Goal: Information Seeking & Learning: Learn about a topic

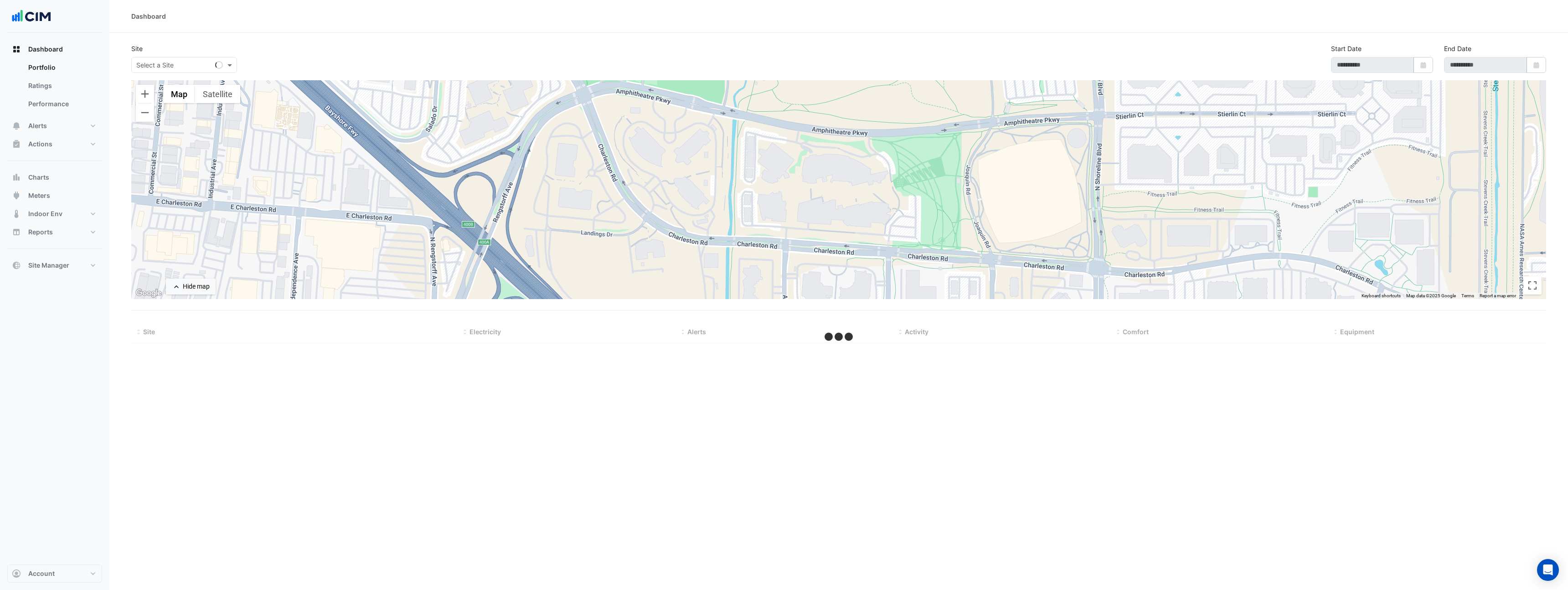
type input "**********"
select select "**"
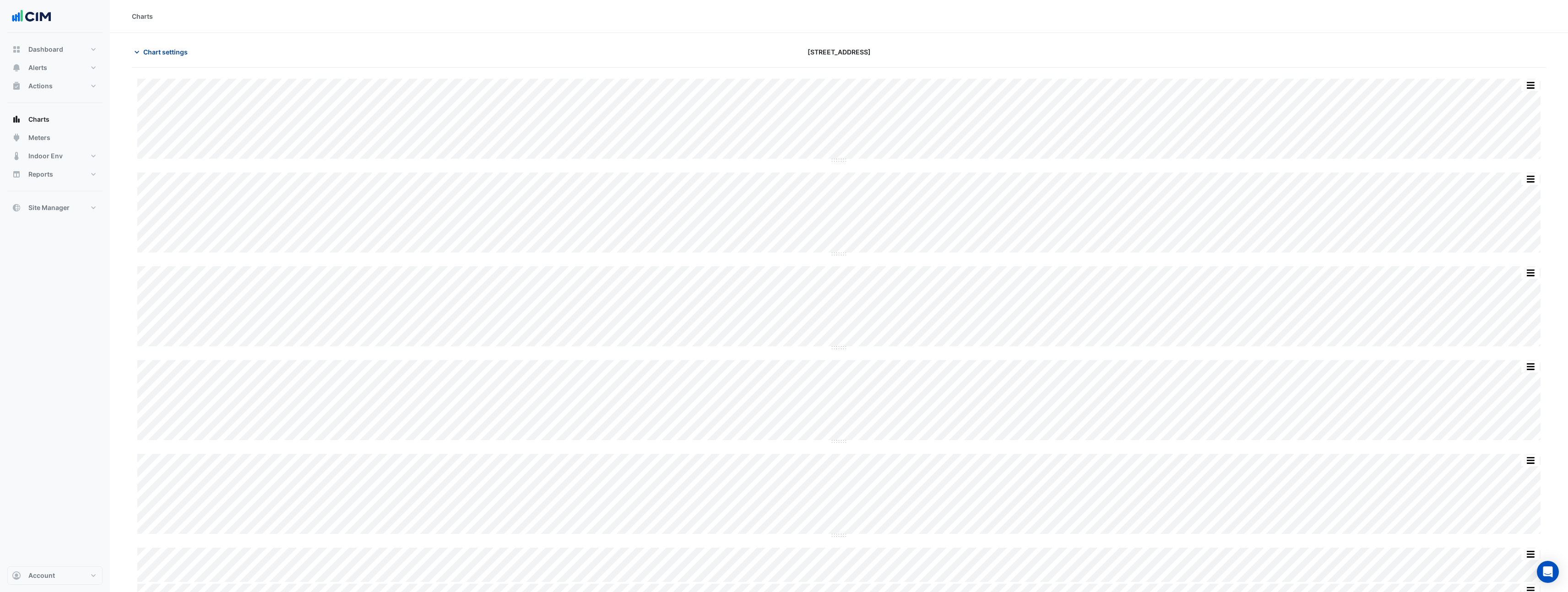
click at [172, 52] on span "Chart settings" at bounding box center [165, 52] width 45 height 10
type input "**********"
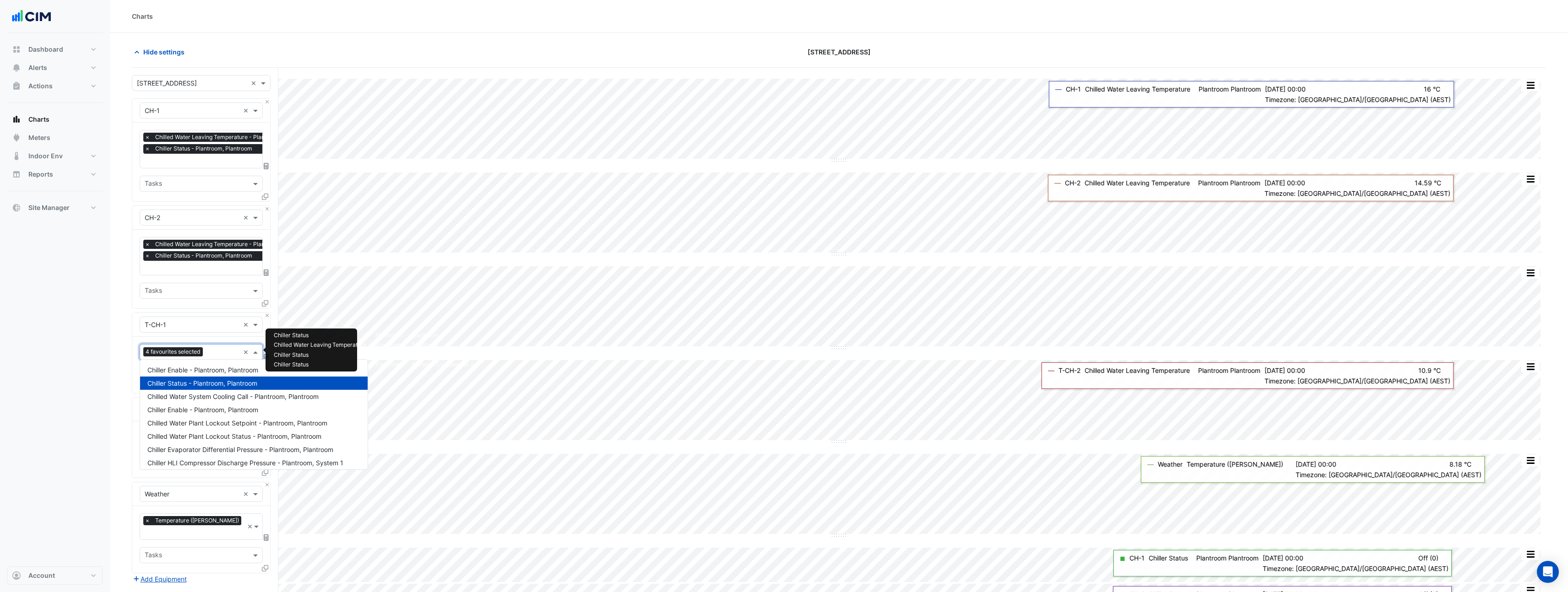
click at [182, 348] on span "4 favourites selected" at bounding box center [172, 351] width 59 height 9
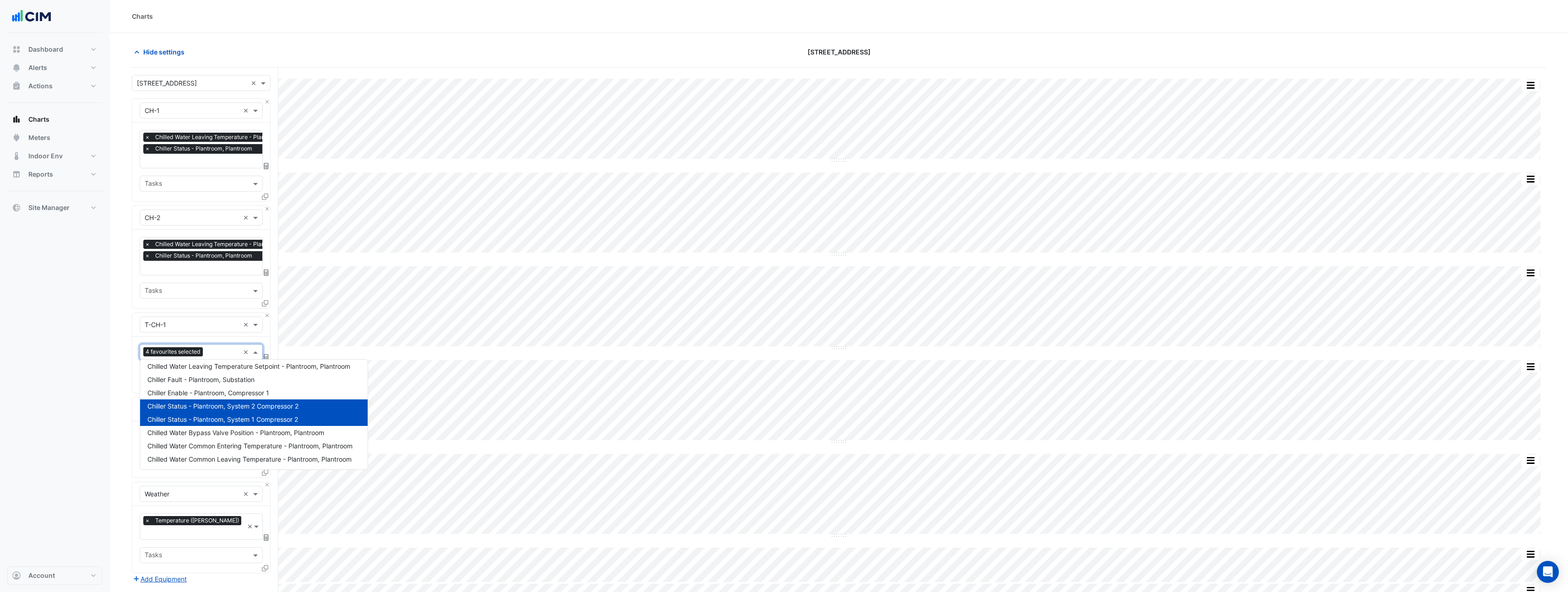
click at [83, 410] on div "Dashboard Portfolio Ratings Performance Alerts Site Rules Templates Actions Sit…" at bounding box center [55, 299] width 95 height 533
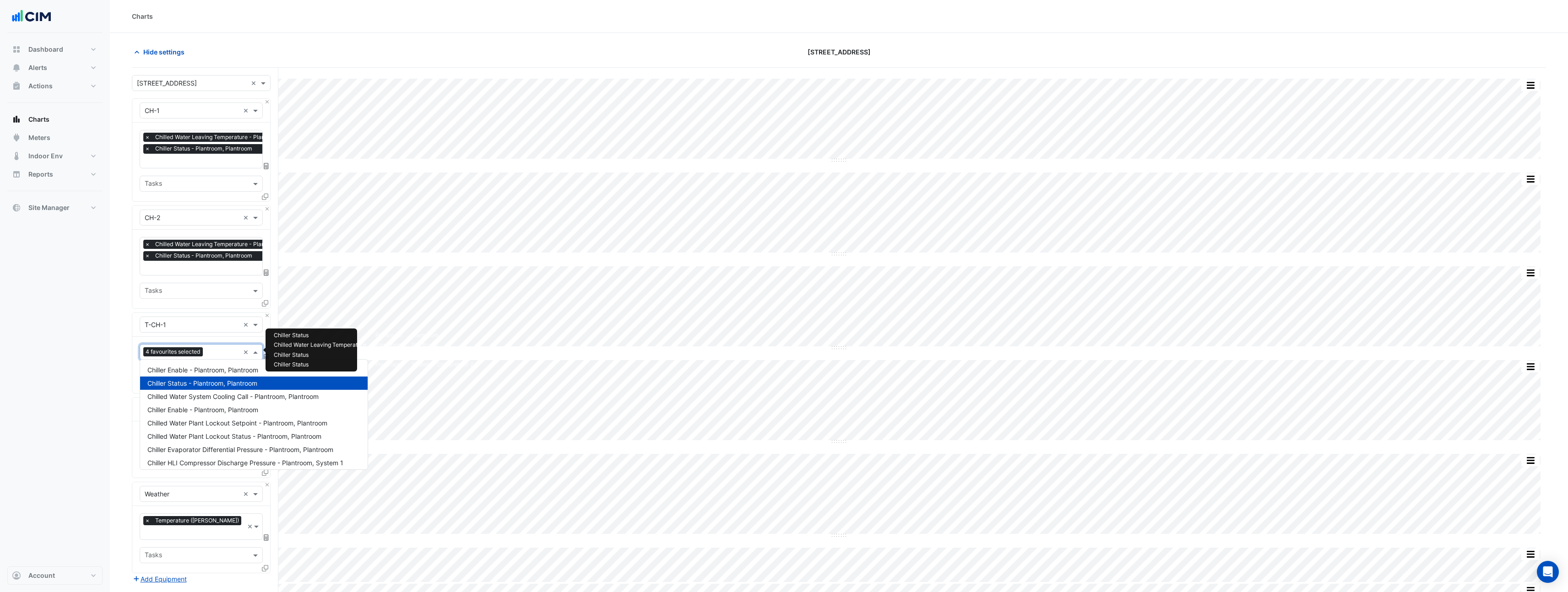
click at [182, 350] on span "4 favourites selected" at bounding box center [172, 351] width 59 height 9
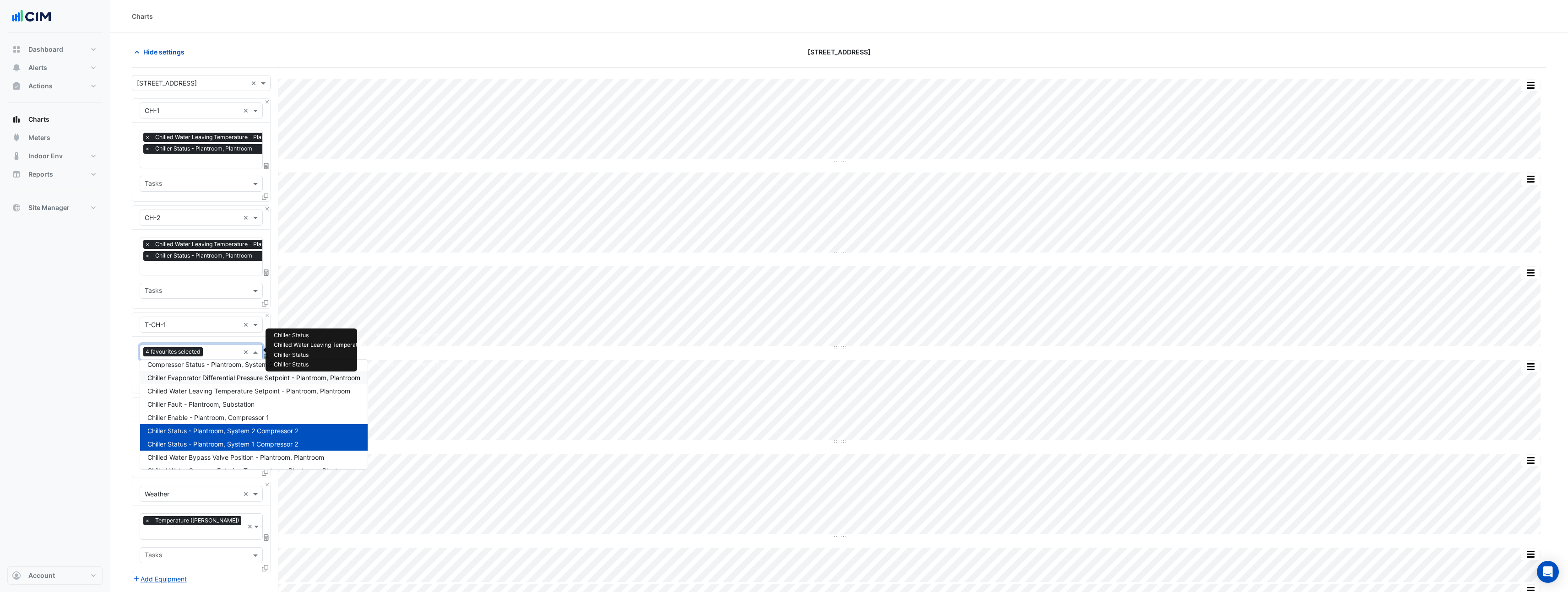
scroll to position [247, 0]
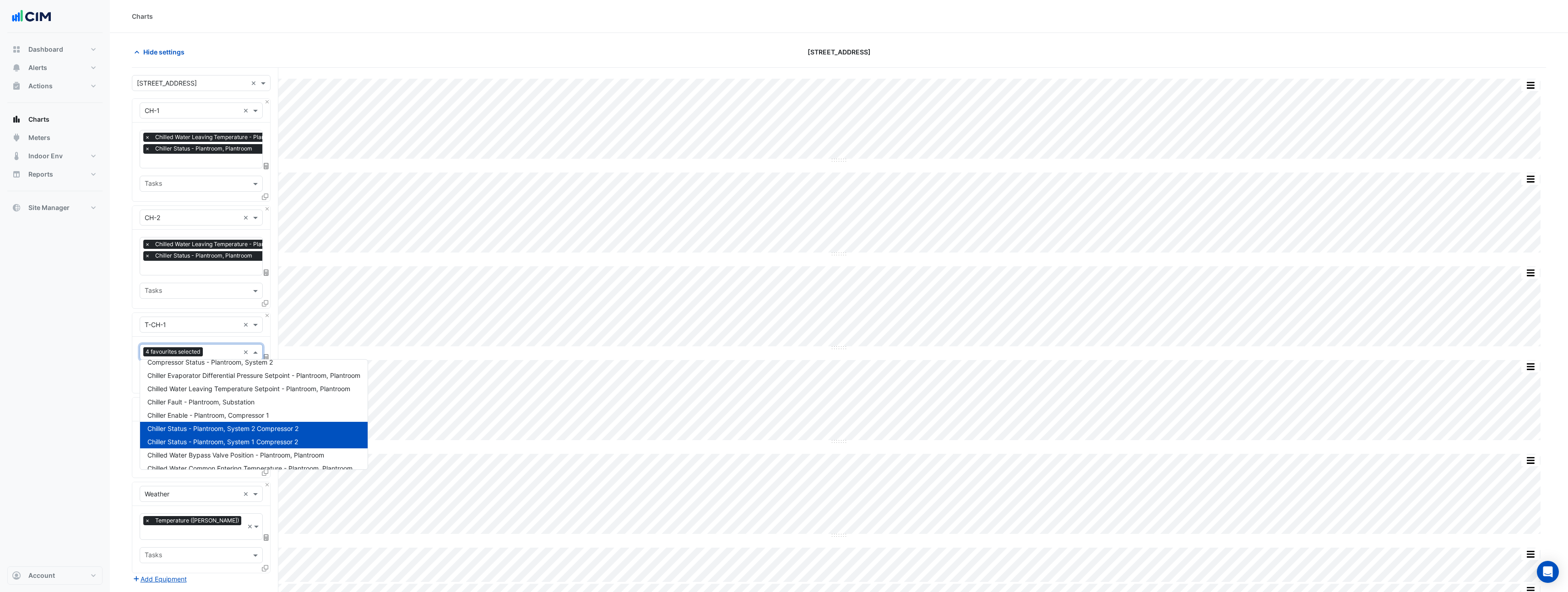
click at [60, 451] on div "Dashboard Portfolio Ratings Performance Alerts Site Rules Templates Actions Sit…" at bounding box center [55, 299] width 95 height 533
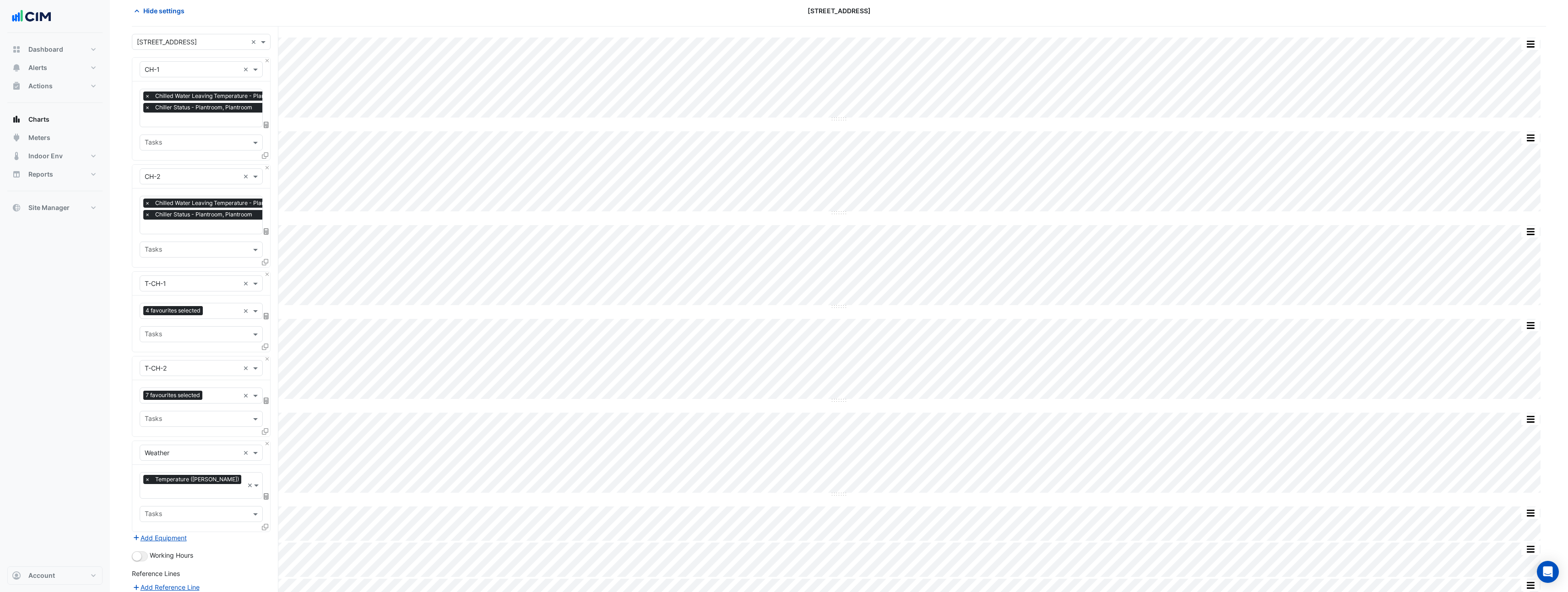
scroll to position [43, 0]
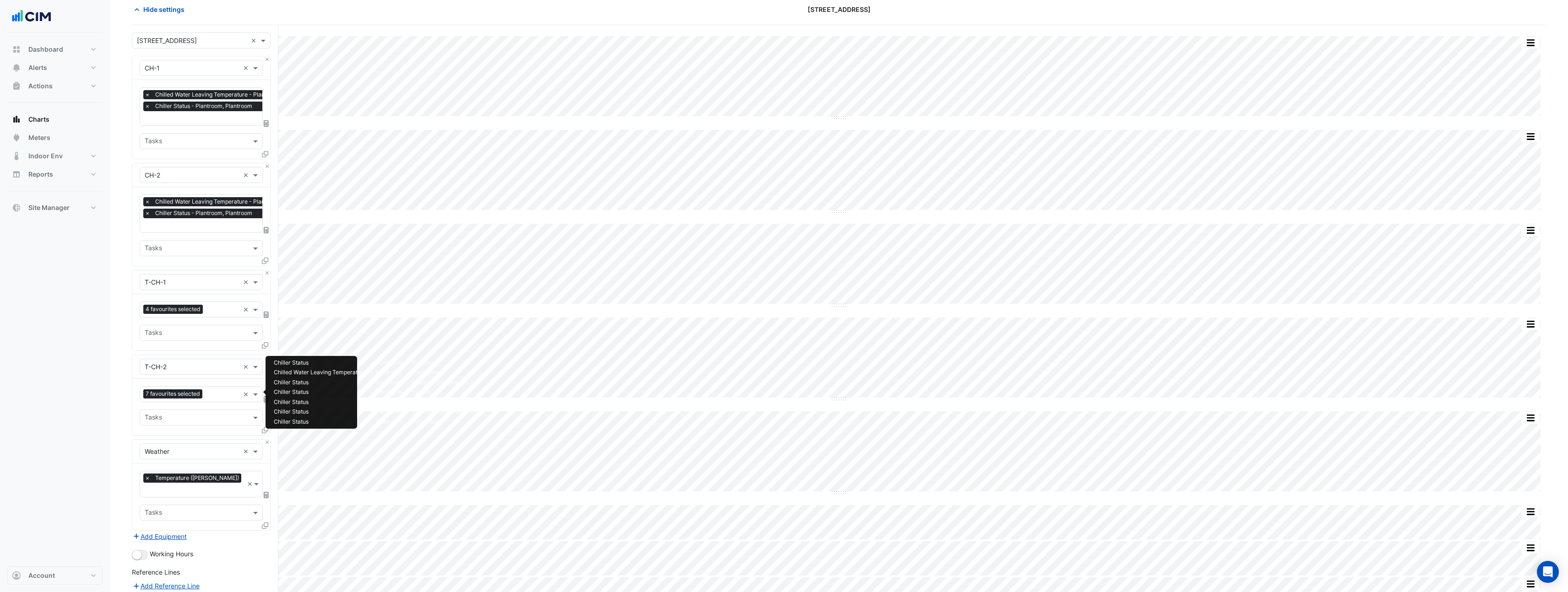
click at [172, 391] on span "7 favourites selected" at bounding box center [172, 393] width 59 height 9
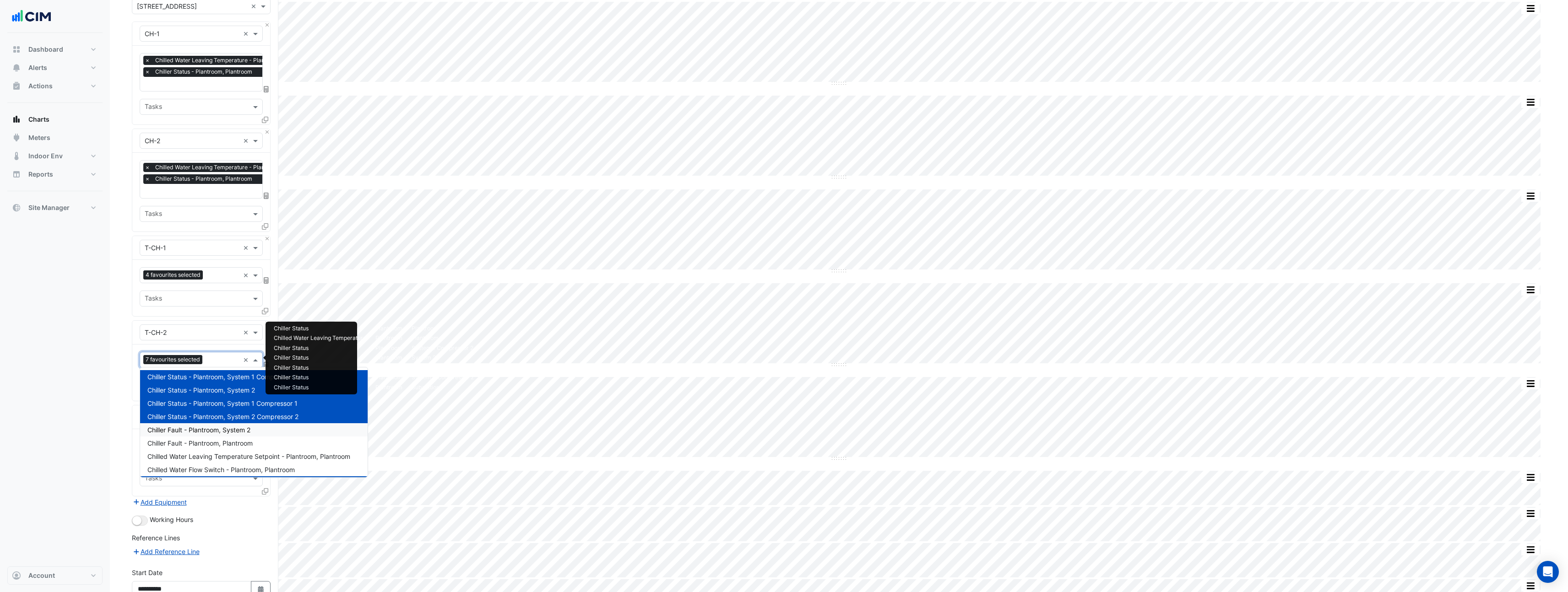
scroll to position [185, 0]
click at [87, 422] on div "Dashboard Portfolio Ratings Performance Alerts Site Rules Templates Actions Sit…" at bounding box center [55, 299] width 95 height 533
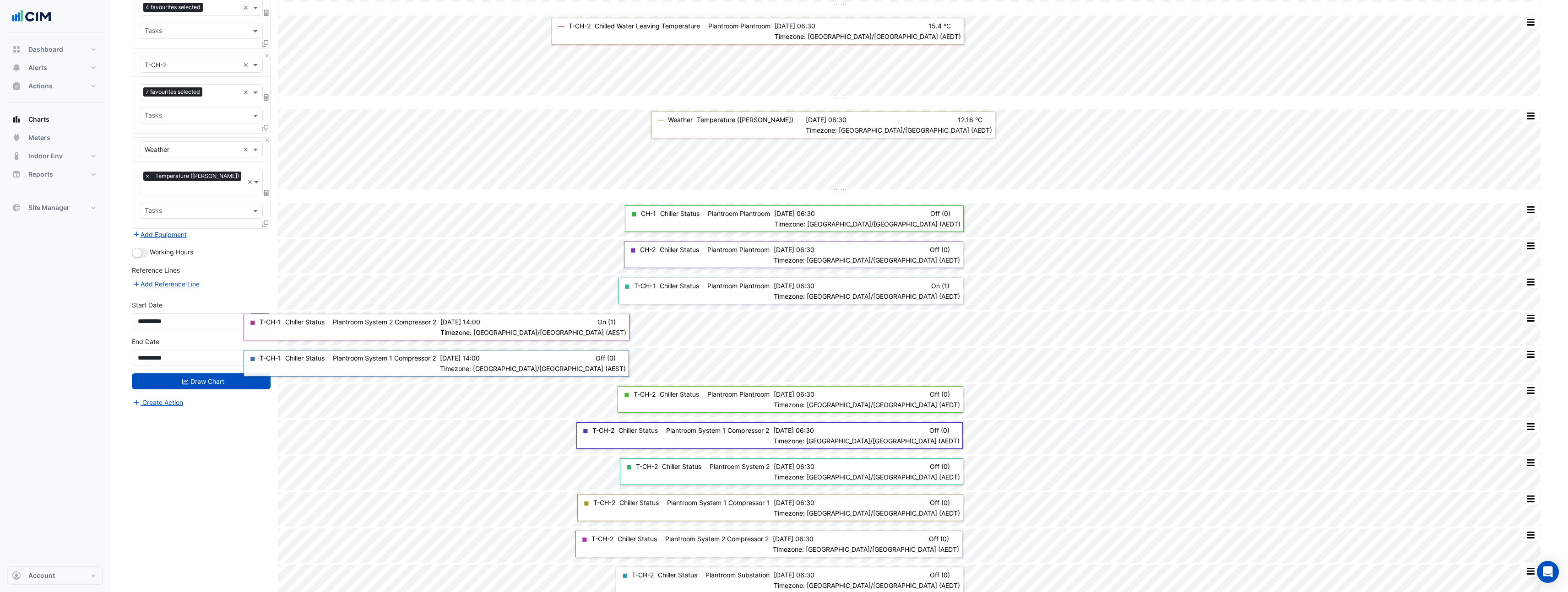
scroll to position [353, 0]
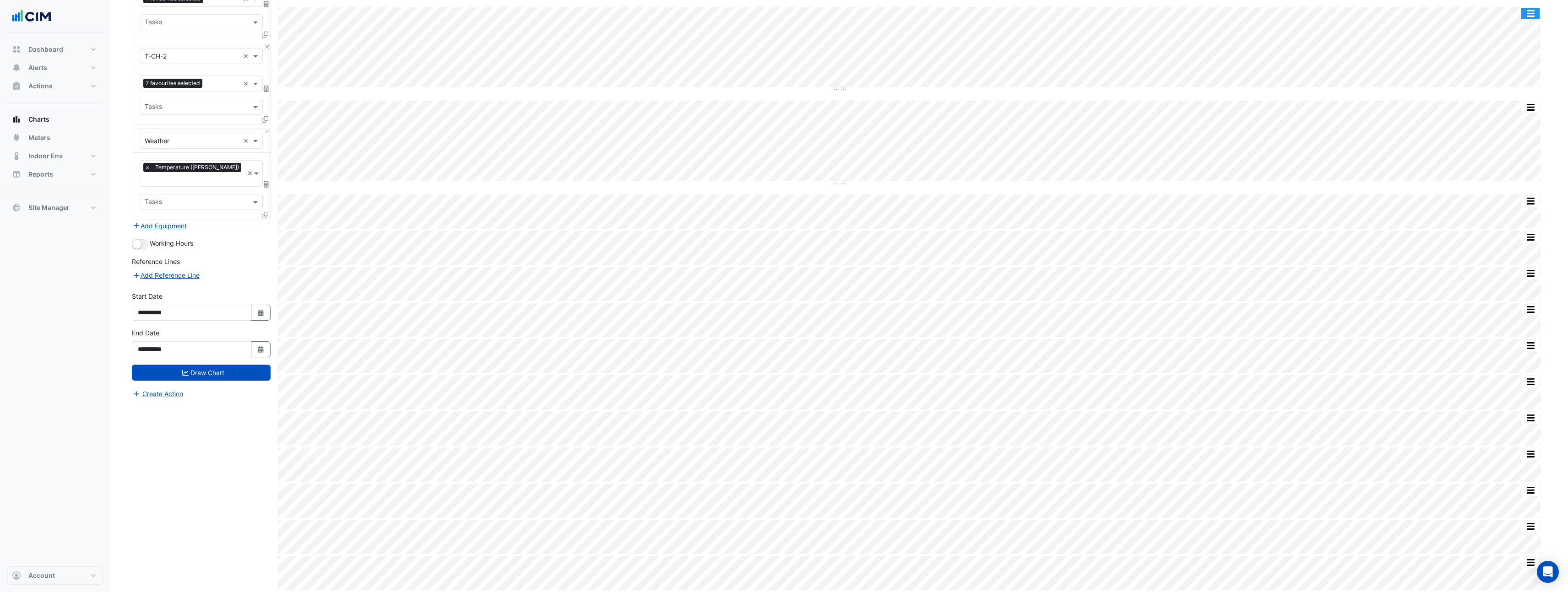
click at [1536, 10] on button "button" at bounding box center [1530, 13] width 18 height 12
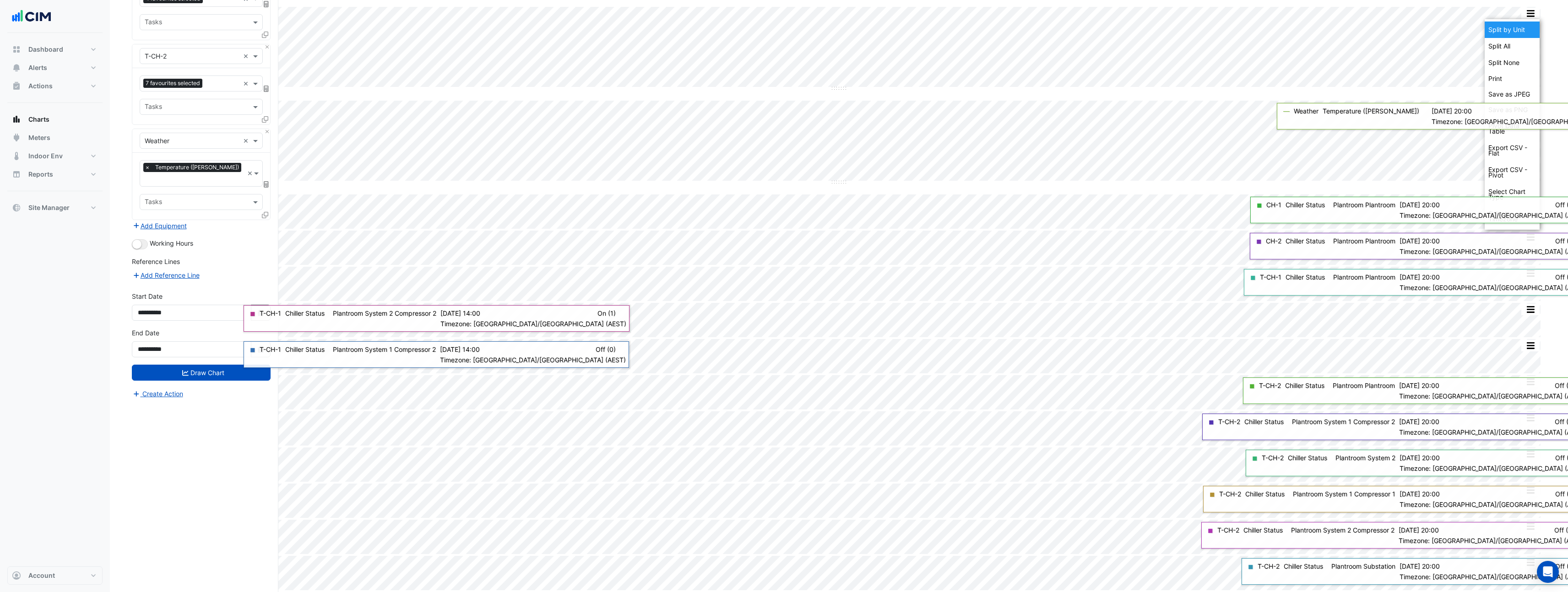
click at [1524, 30] on div "Split by Unit" at bounding box center [1512, 29] width 55 height 16
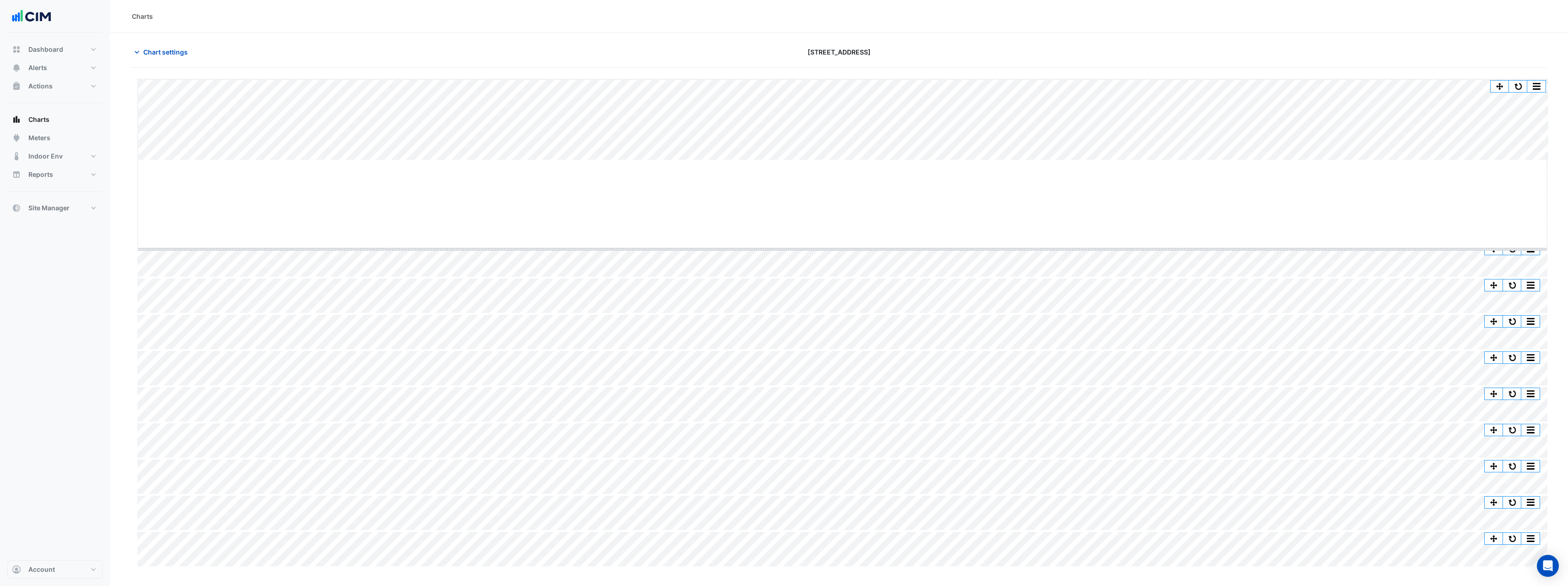
drag, startPoint x: 841, startPoint y: 159, endPoint x: 830, endPoint y: 262, distance: 103.6
drag, startPoint x: 833, startPoint y: 263, endPoint x: 828, endPoint y: 289, distance: 26.5
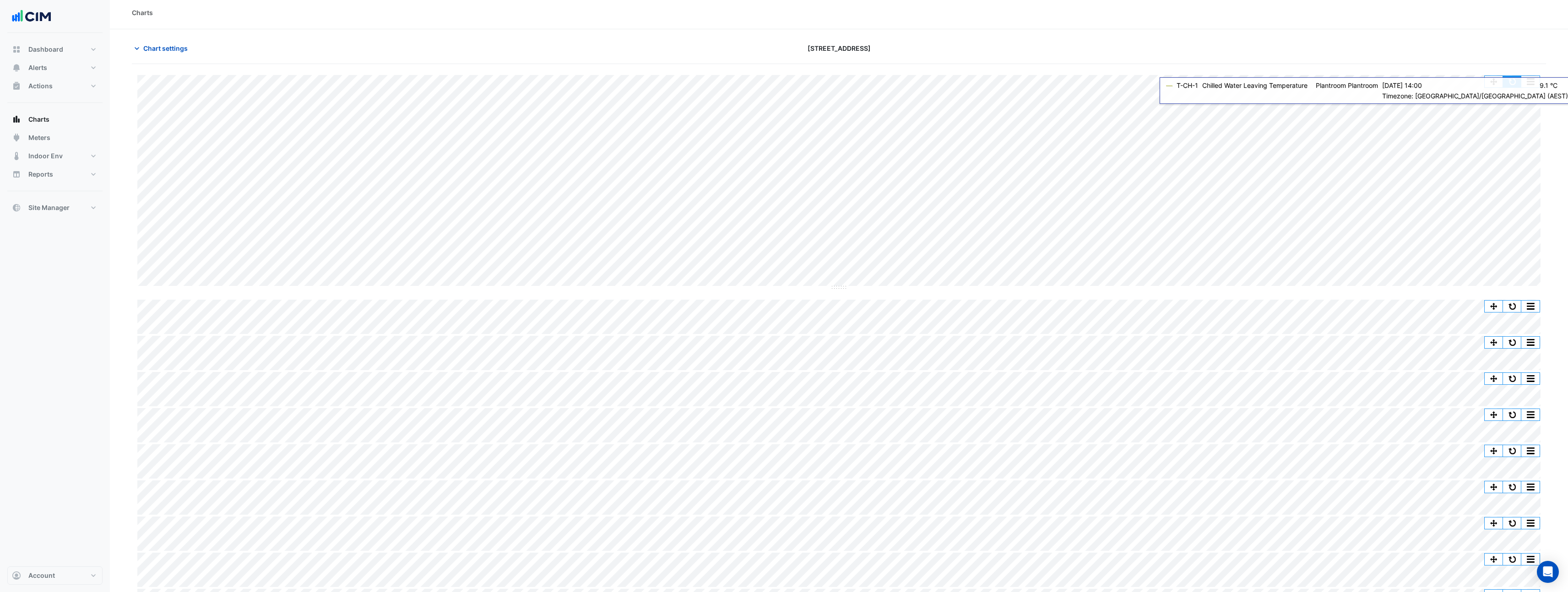
click at [1510, 84] on button "button" at bounding box center [1512, 81] width 18 height 12
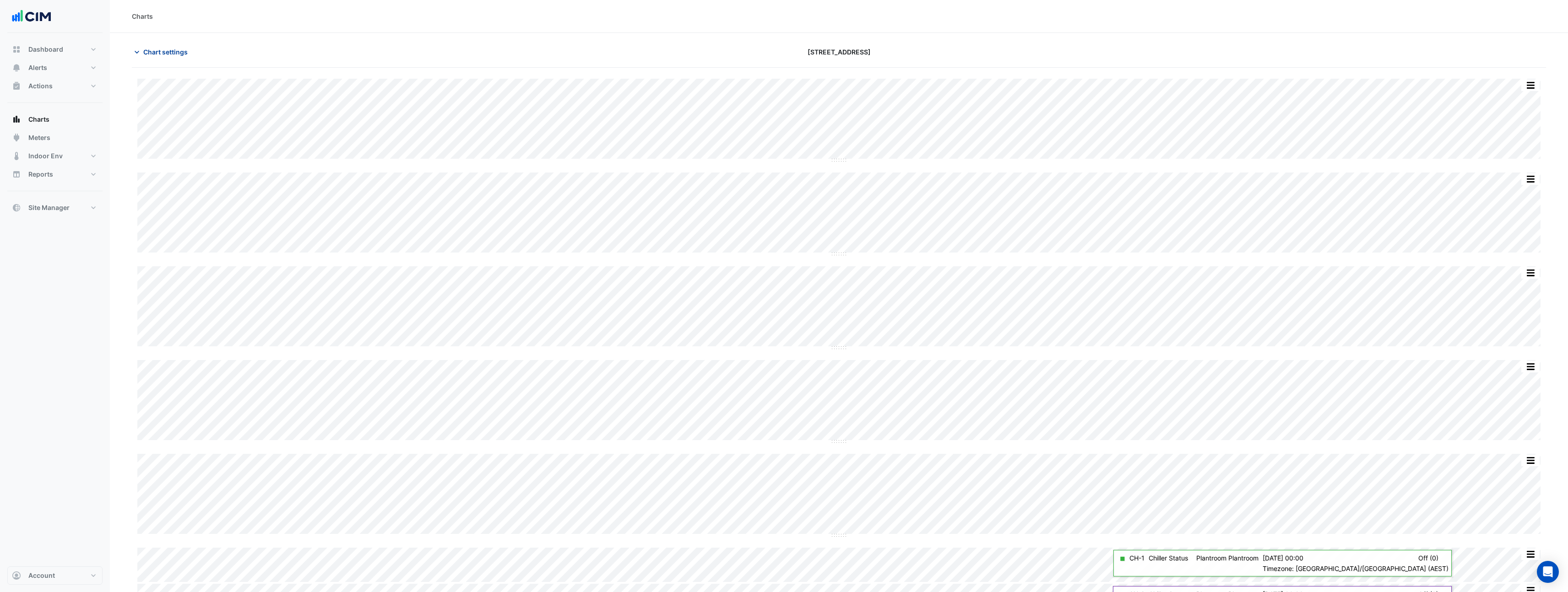
click at [147, 56] on span "Chart settings" at bounding box center [165, 52] width 45 height 10
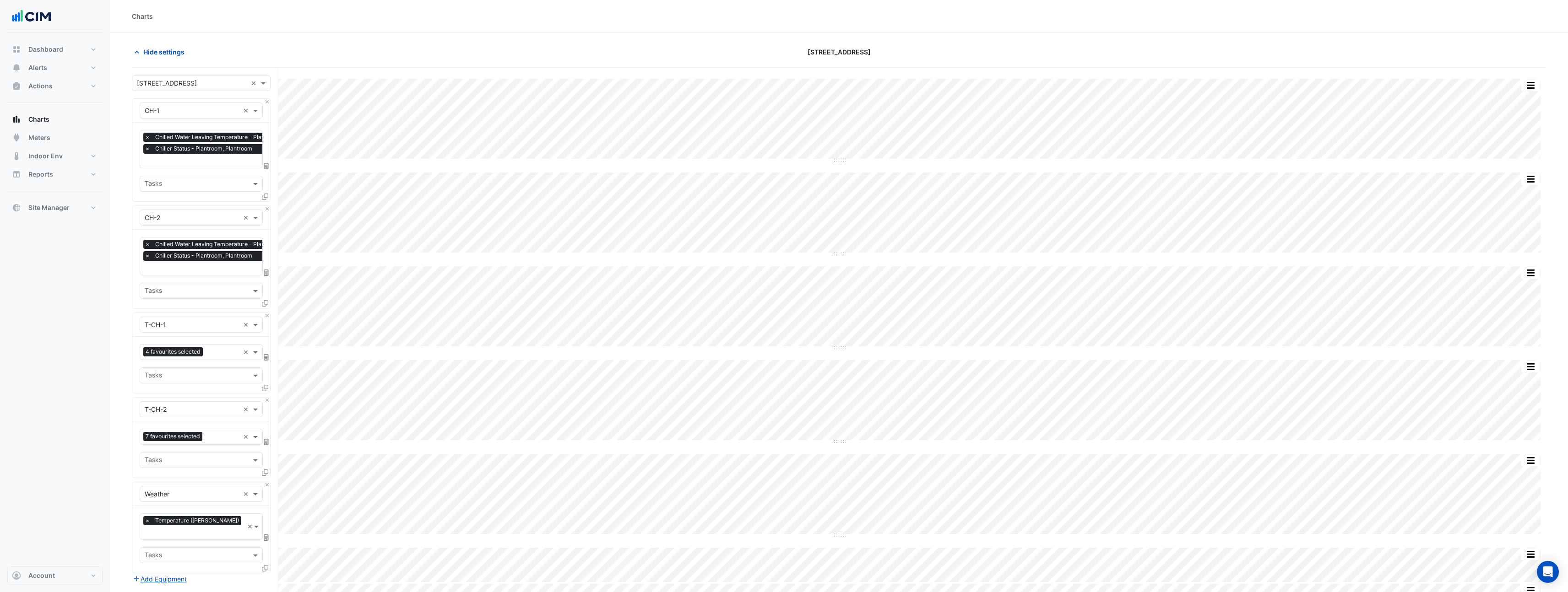
click at [1534, 84] on button "button" at bounding box center [1530, 85] width 18 height 12
click at [1517, 135] on div "Split None" at bounding box center [1512, 134] width 55 height 16
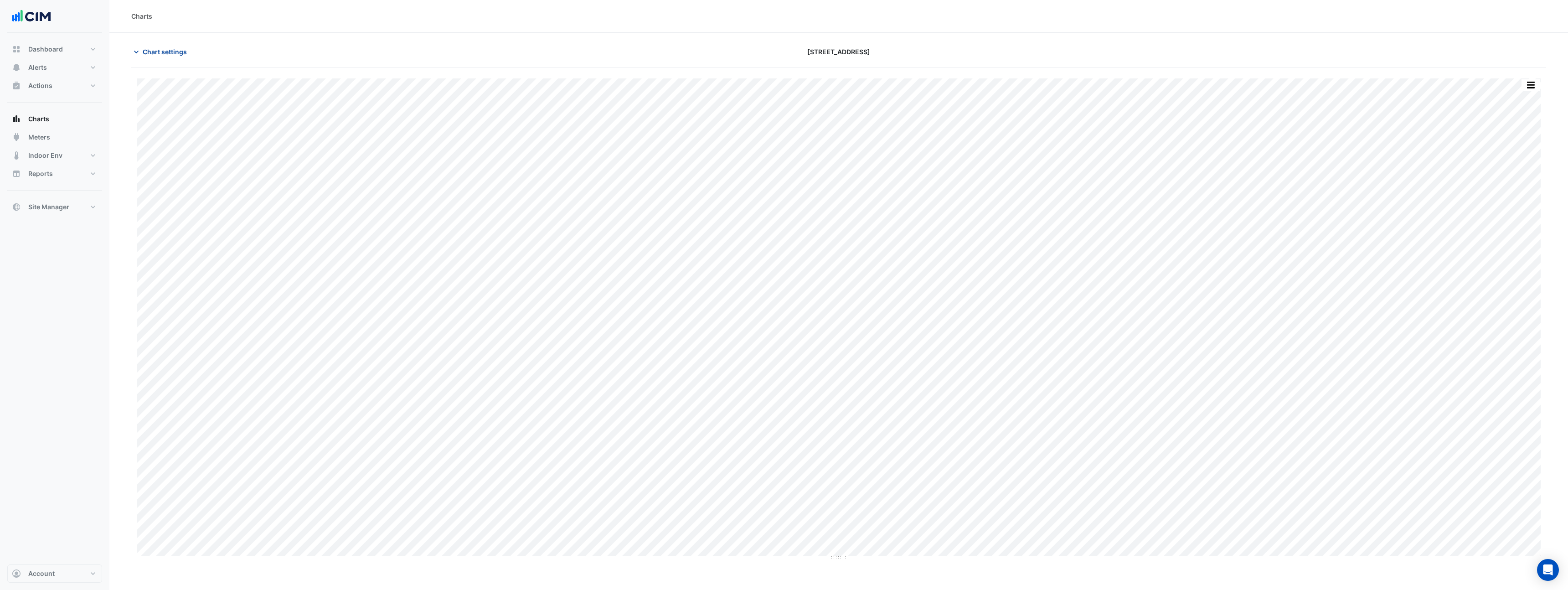
click at [181, 51] on span "Chart settings" at bounding box center [164, 52] width 44 height 10
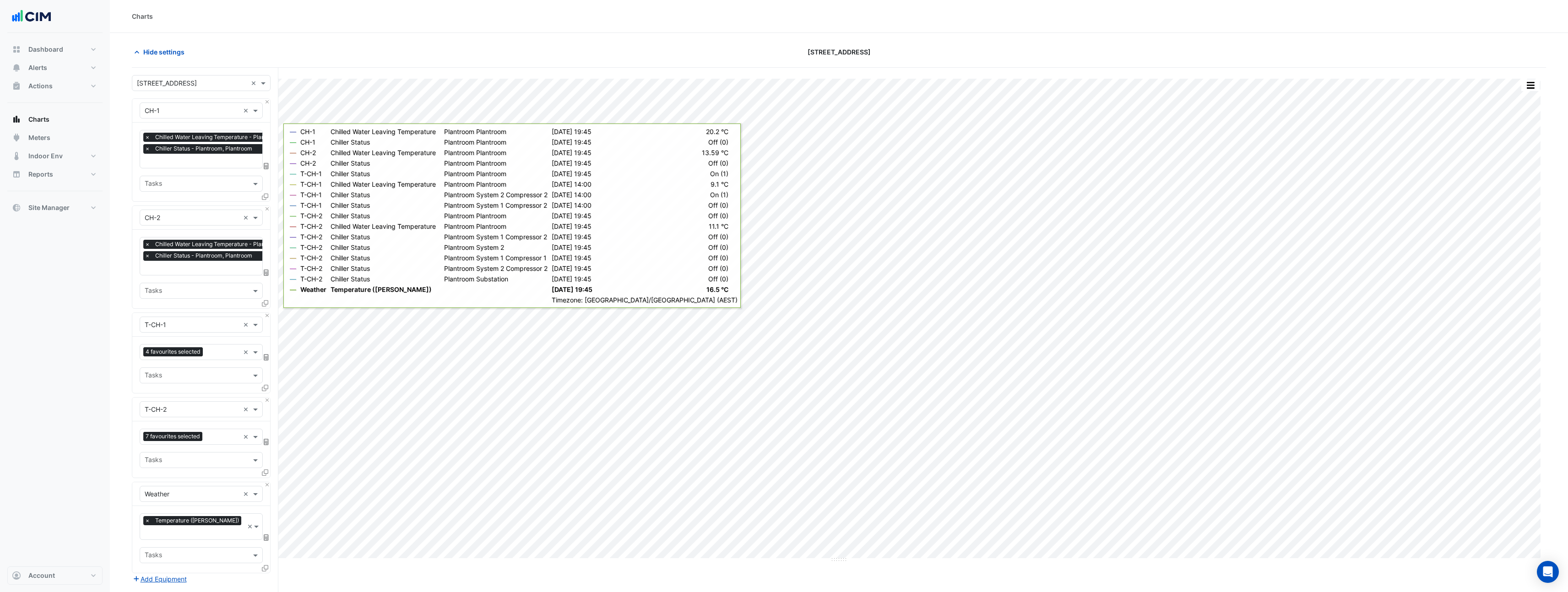
scroll to position [19, 0]
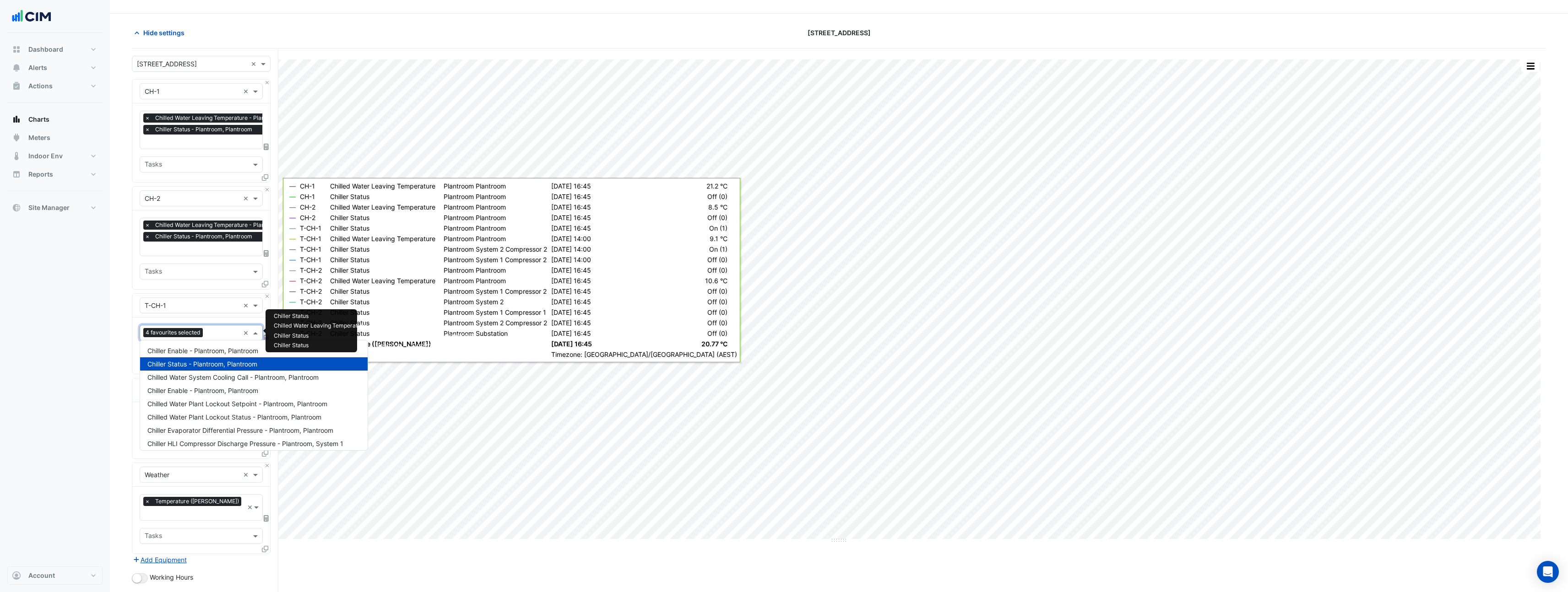
click at [191, 334] on span "4 favourites selected" at bounding box center [172, 332] width 59 height 9
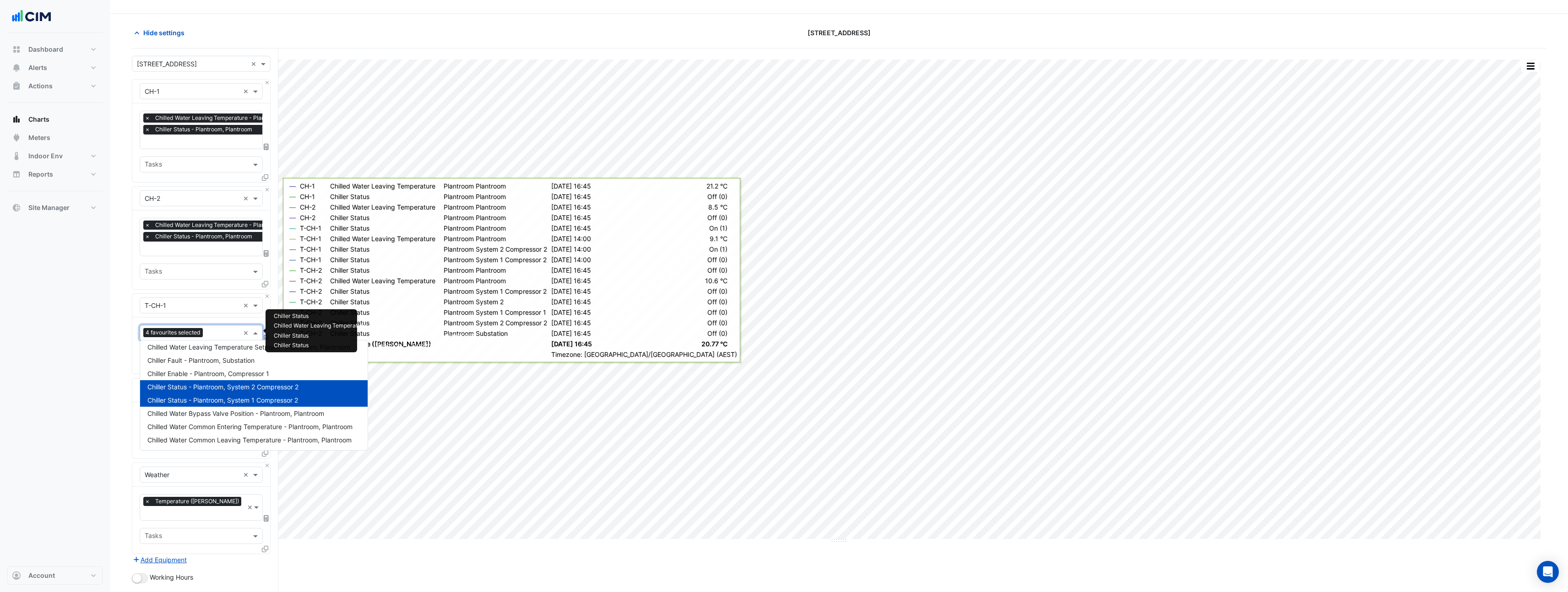
click at [71, 390] on div "Dashboard Portfolio Ratings Performance Alerts Site Rules Templates Actions Sit…" at bounding box center [55, 299] width 95 height 533
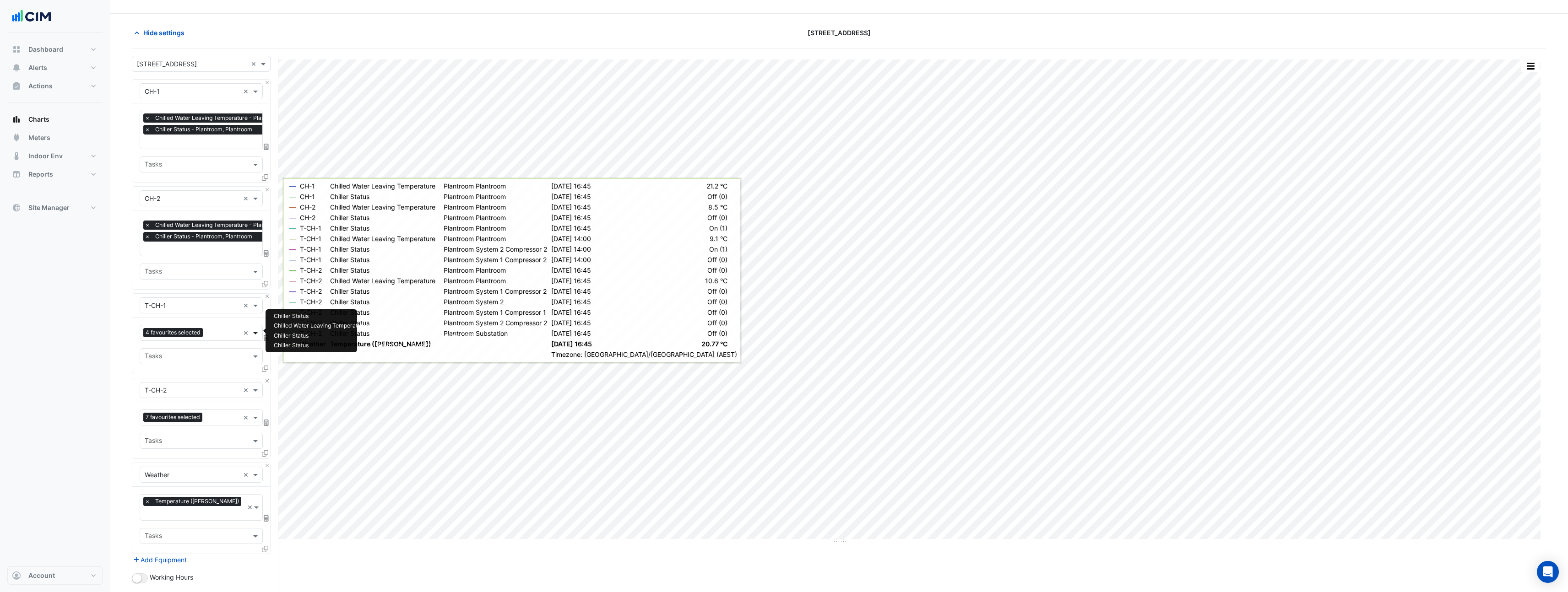
click at [256, 331] on span at bounding box center [256, 333] width 12 height 10
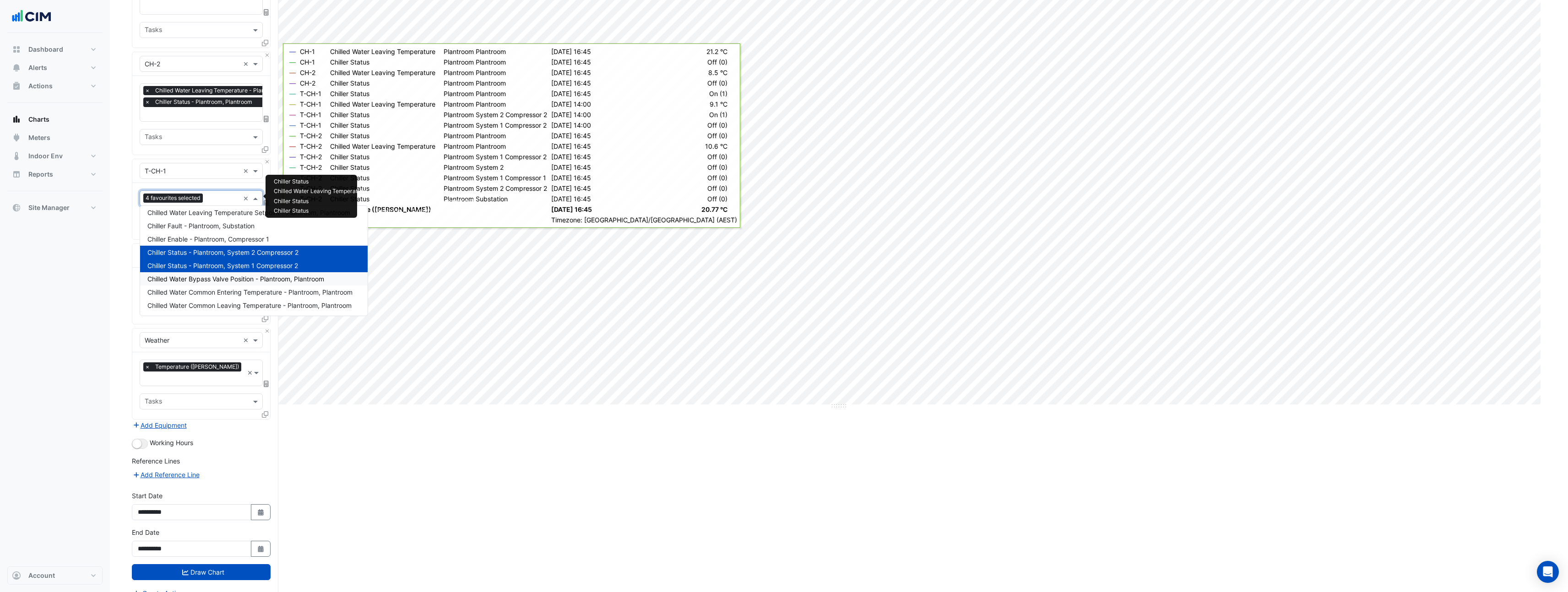
scroll to position [155, 0]
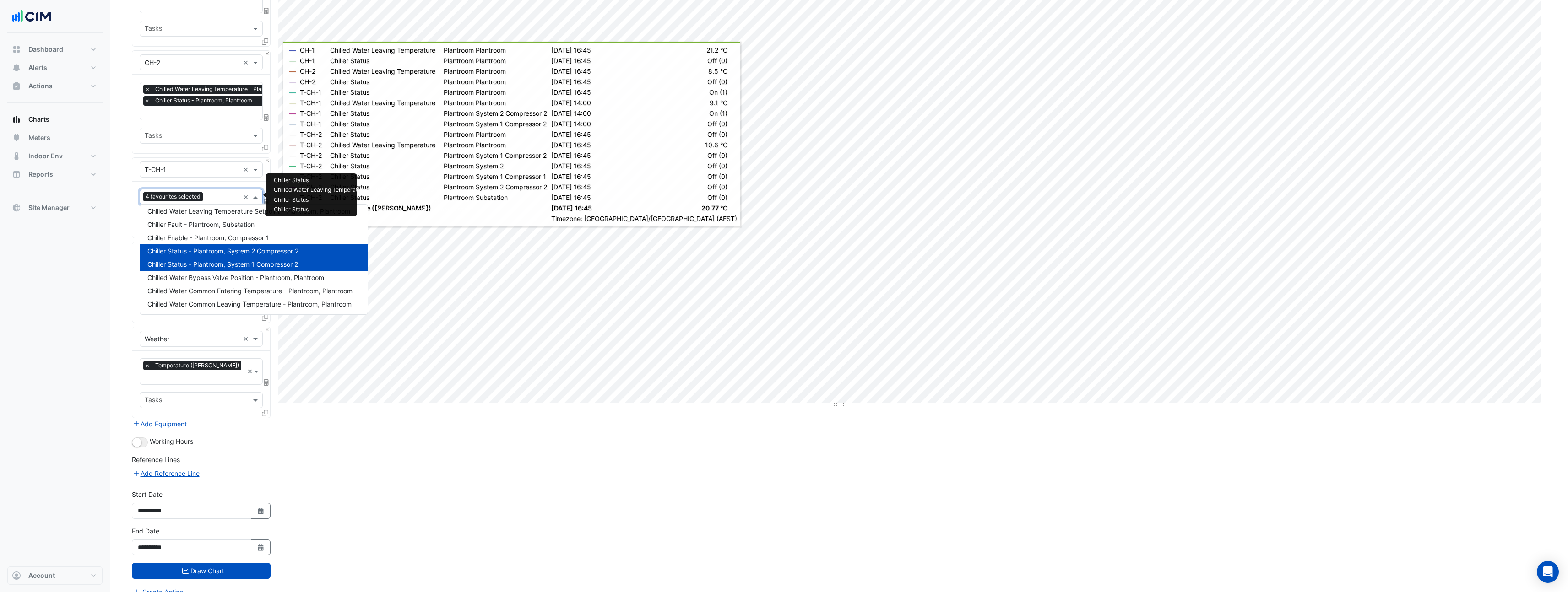
click at [175, 265] on span "Chiller Status - Plantroom, System 1 Compressor 2" at bounding box center [223, 264] width 150 height 8
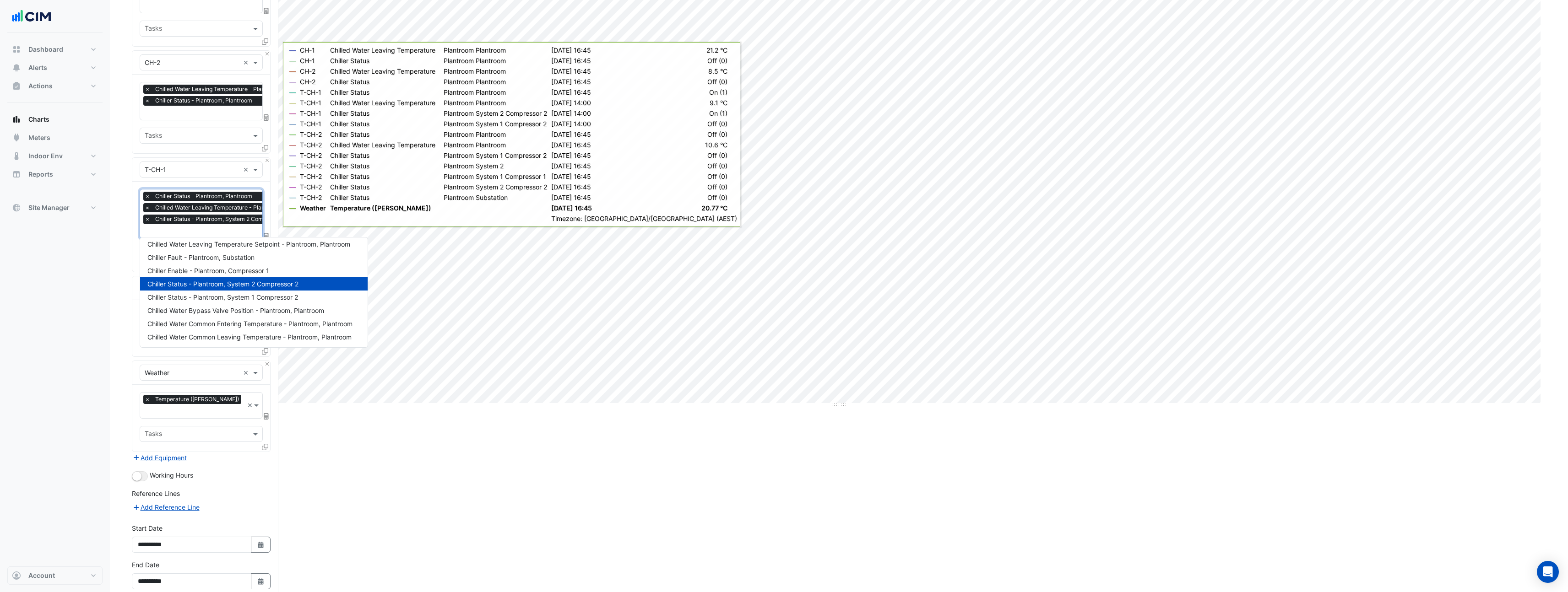
click at [204, 281] on span "Chiller Status - Plantroom, System 2 Compressor 2" at bounding box center [223, 283] width 151 height 8
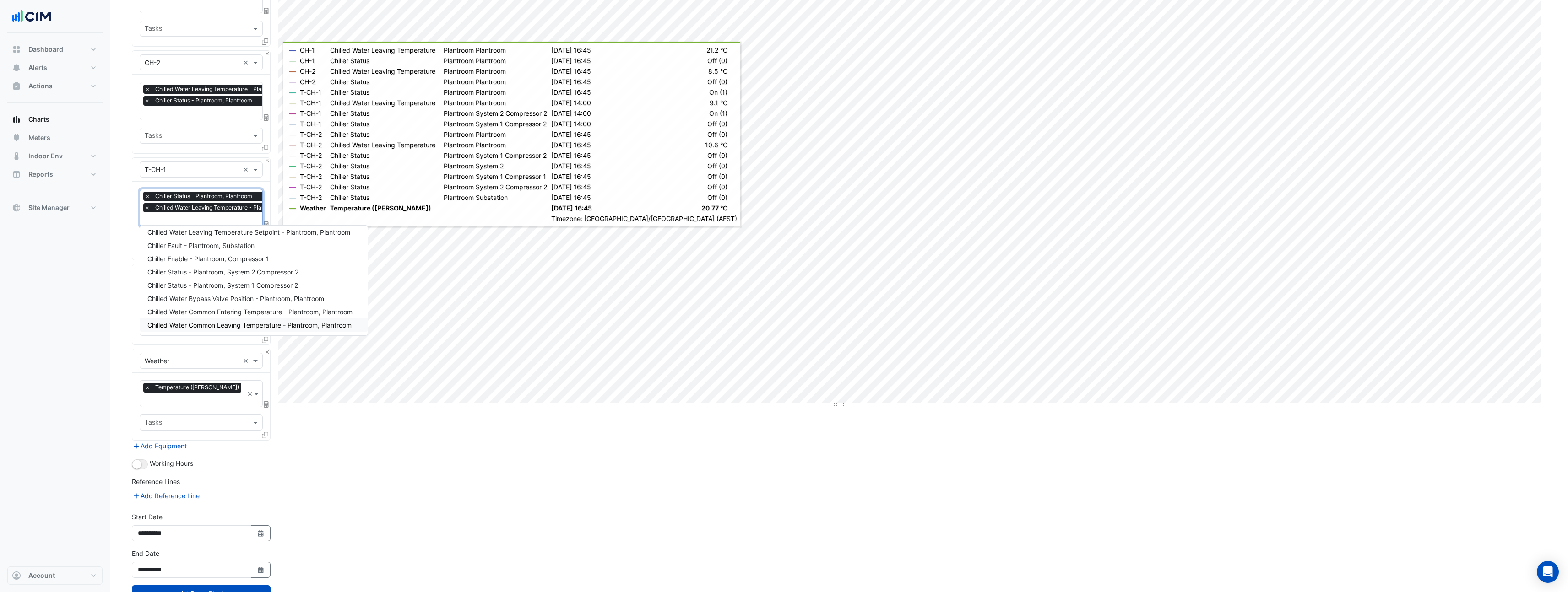
click at [68, 329] on div "Dashboard Portfolio Ratings Performance Alerts Site Rules Templates Actions Sit…" at bounding box center [55, 299] width 95 height 533
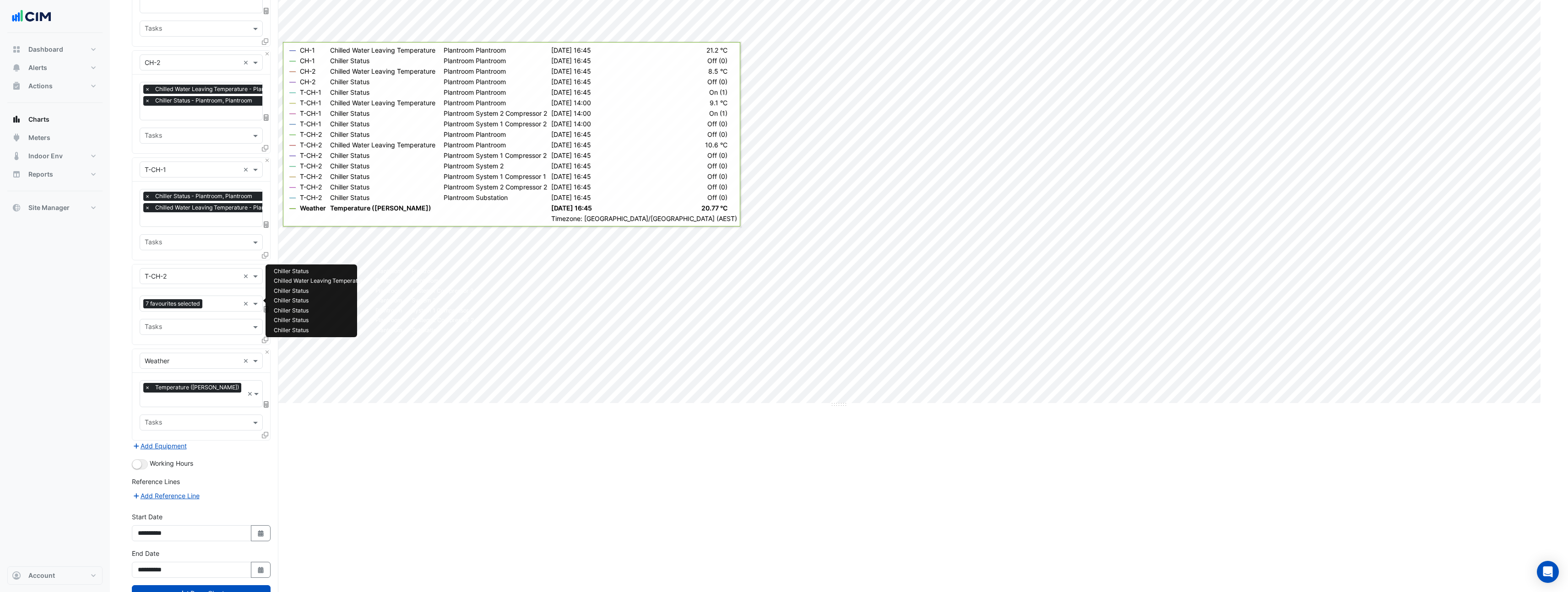
click at [201, 299] on span "7 favourites selected" at bounding box center [172, 304] width 59 height 9
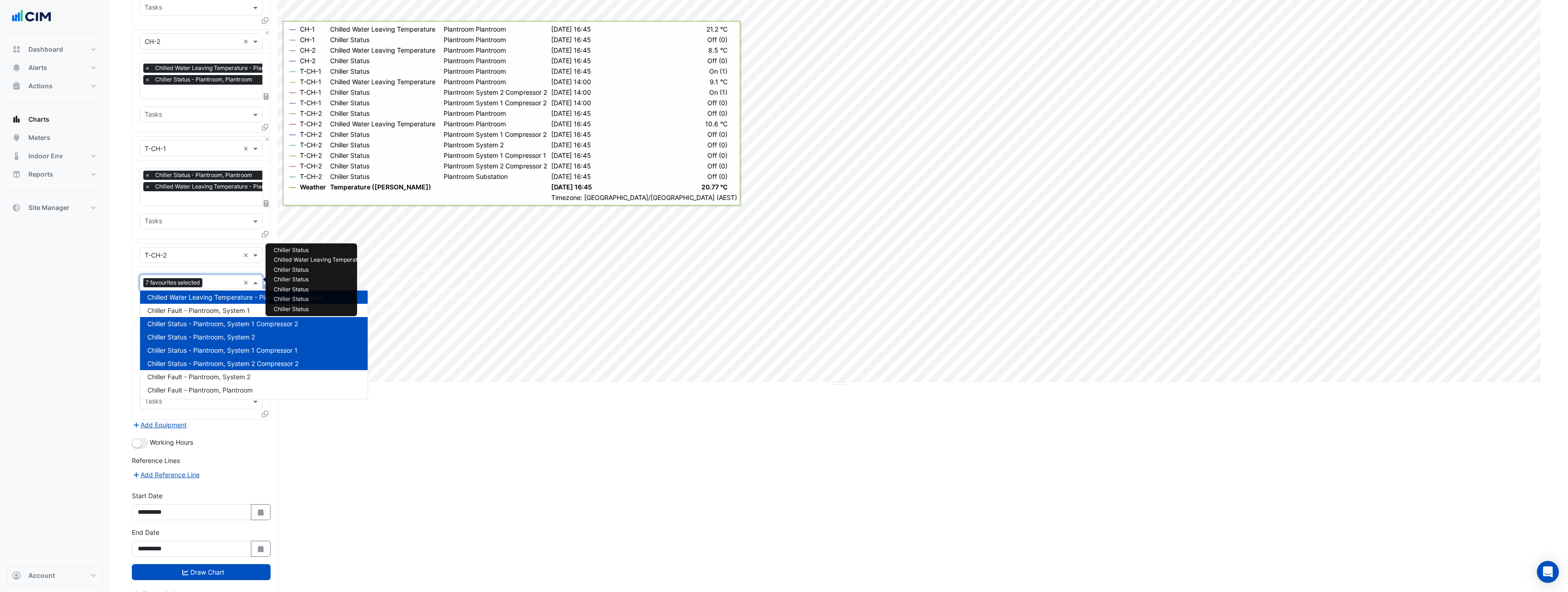
scroll to position [158, 0]
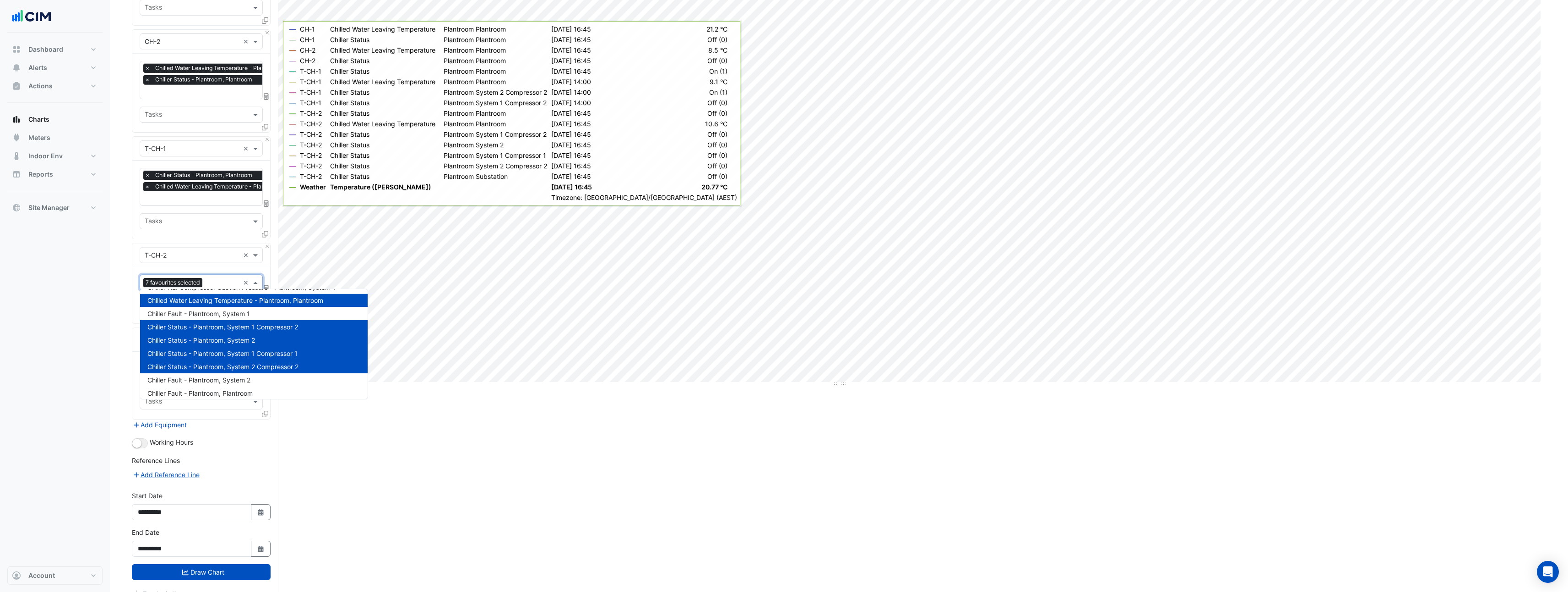
click at [257, 367] on span "Chiller Status - Plantroom, System 2 Compressor 2" at bounding box center [223, 367] width 151 height 8
click at [262, 356] on span "Chiller Status - Plantroom, System 1 Compressor 1" at bounding box center [223, 353] width 150 height 8
click at [263, 342] on div "Chiller Status - Plantroom, System 2" at bounding box center [254, 340] width 227 height 13
click at [270, 327] on span "Chiller Status - Plantroom, System 1 Compressor 2" at bounding box center [223, 327] width 150 height 8
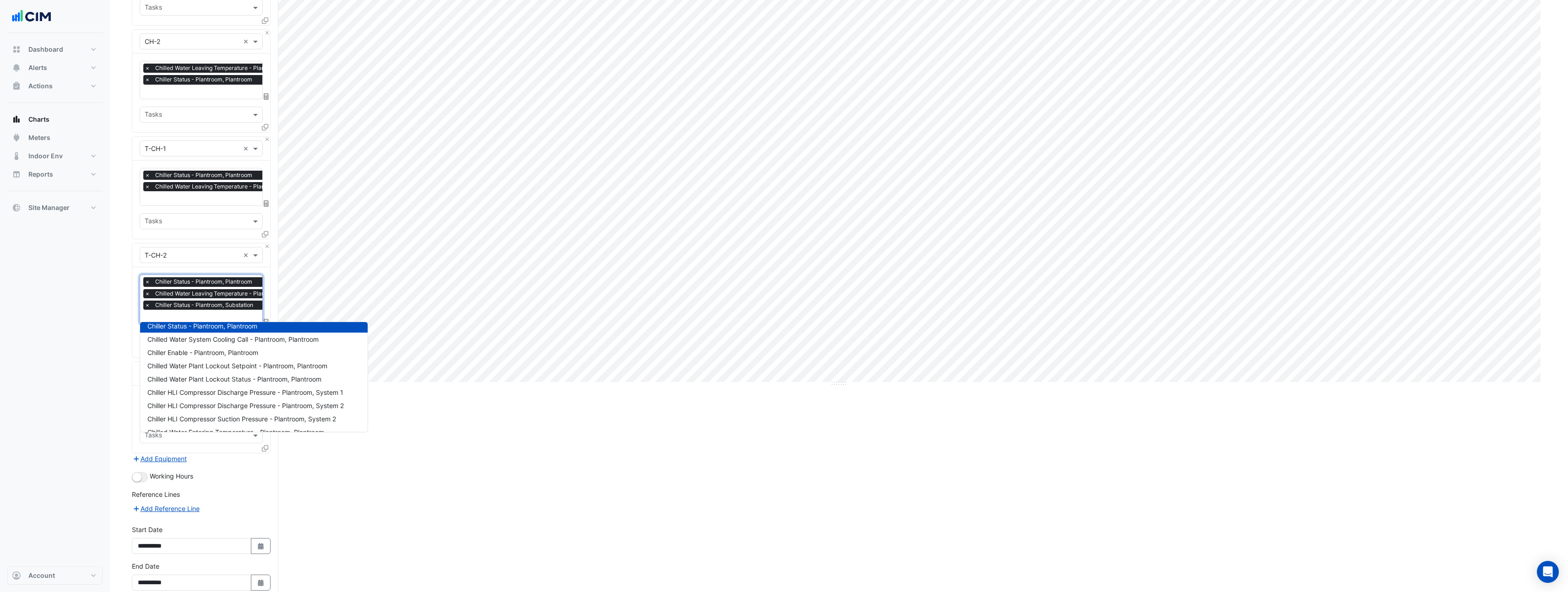
scroll to position [0, 0]
click at [457, 426] on div "Split by Equip Split by Unit Split All Print Save as JPEG Save as PNG Pivot Dat…" at bounding box center [839, 266] width 1414 height 748
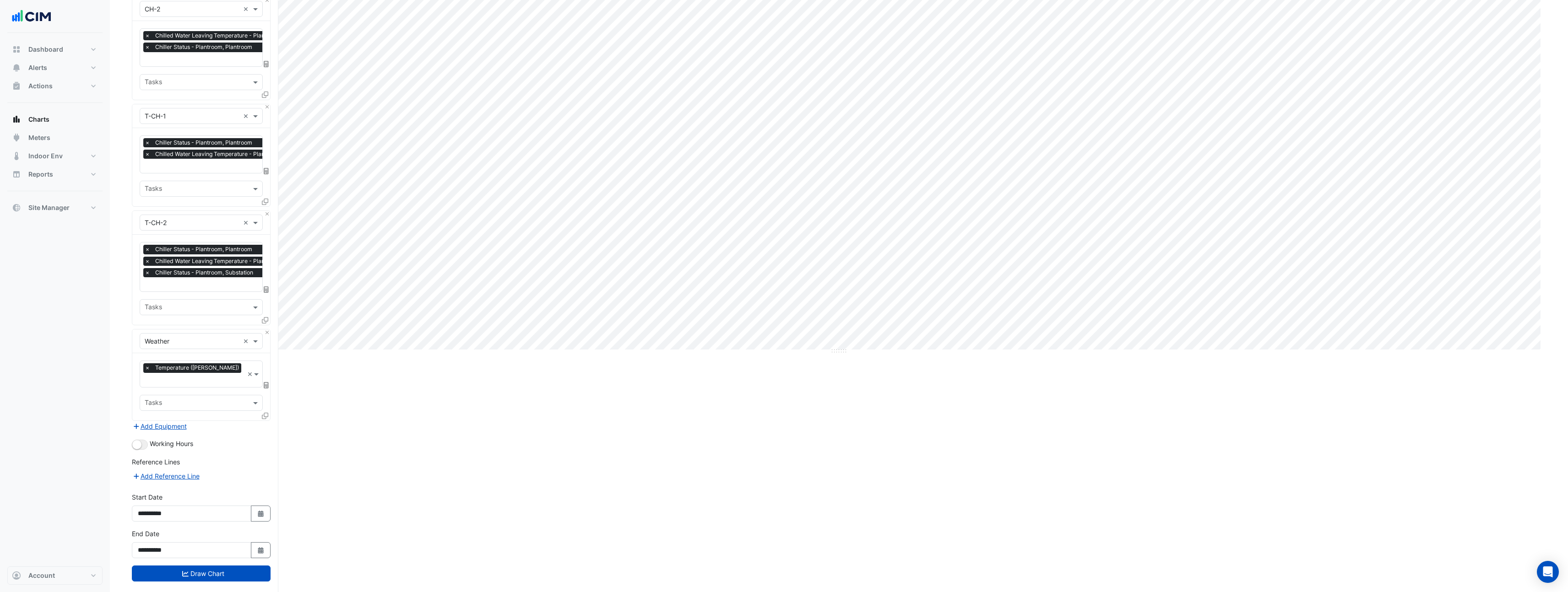
scroll to position [209, 0]
click at [200, 565] on button "Draw Chart" at bounding box center [201, 573] width 139 height 16
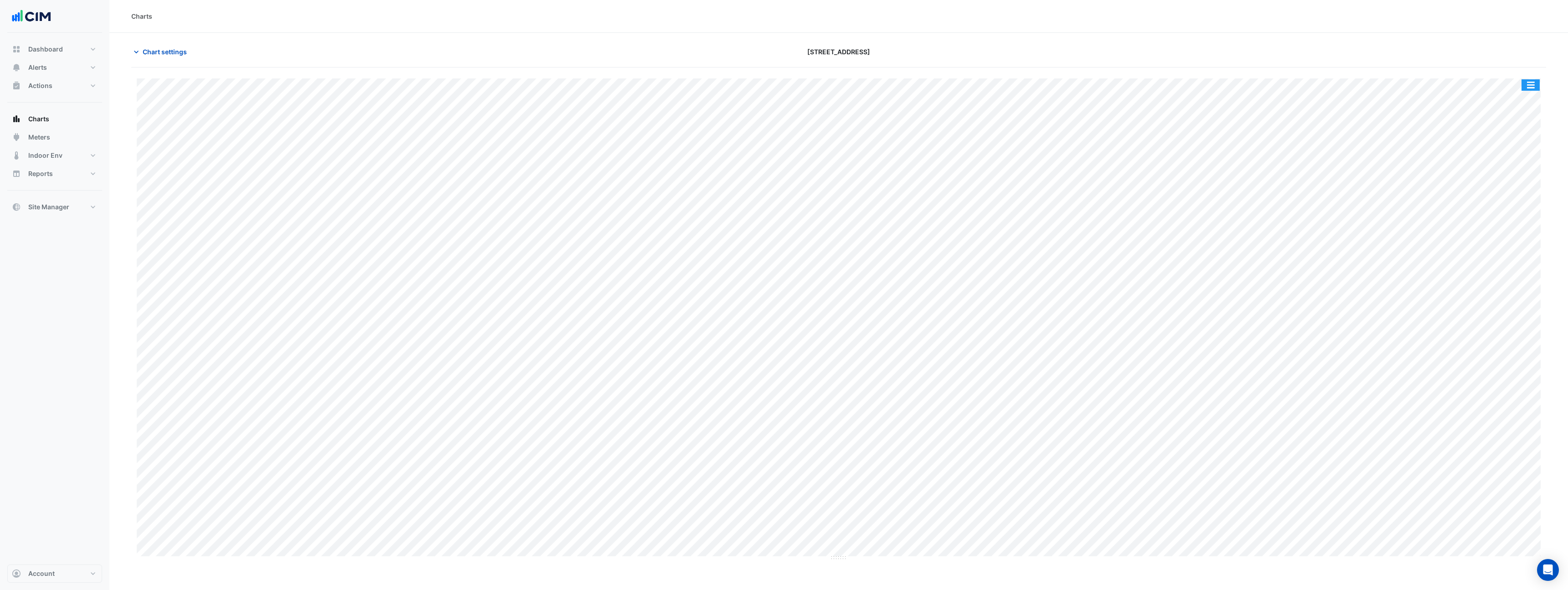
click at [1531, 83] on button "button" at bounding box center [1531, 85] width 18 height 12
click at [1519, 53] on div at bounding box center [1314, 52] width 475 height 16
click at [1535, 86] on button "button" at bounding box center [1531, 85] width 18 height 12
click at [1526, 102] on div "Split by Equip" at bounding box center [1513, 101] width 55 height 16
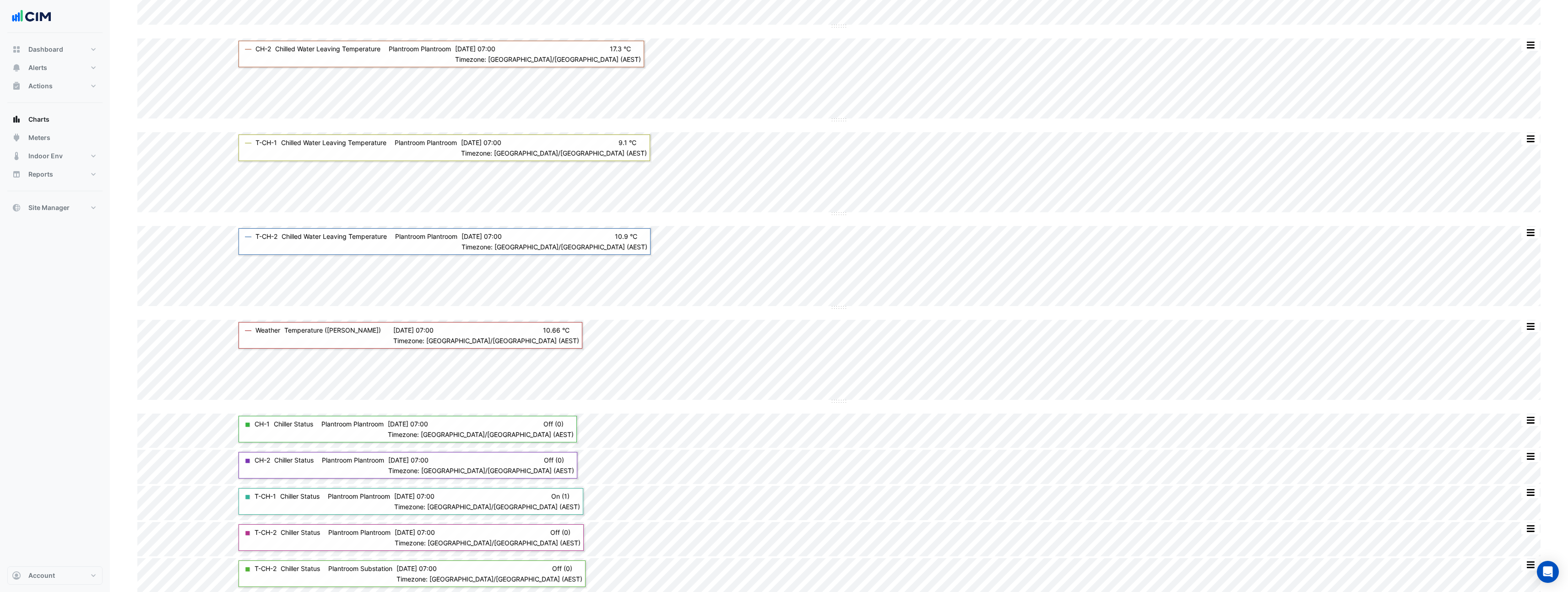
scroll to position [136, 0]
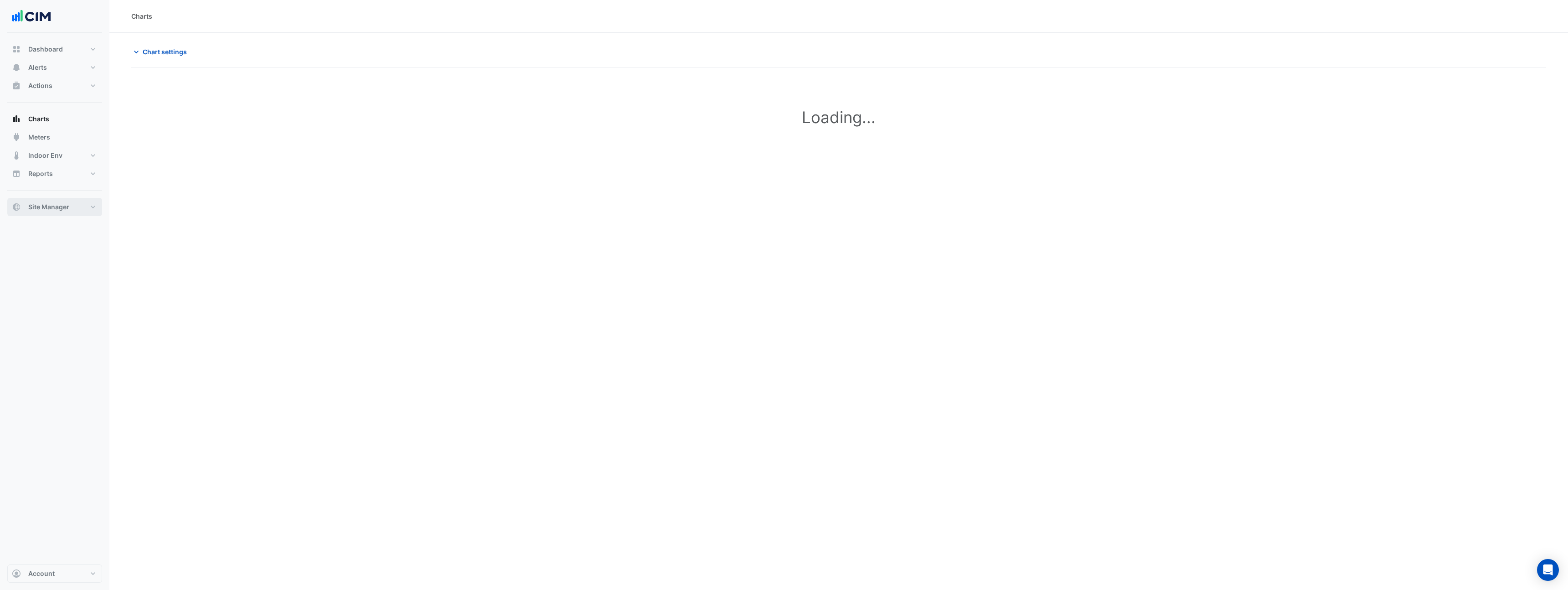
click at [71, 208] on button "Site Manager" at bounding box center [55, 207] width 95 height 18
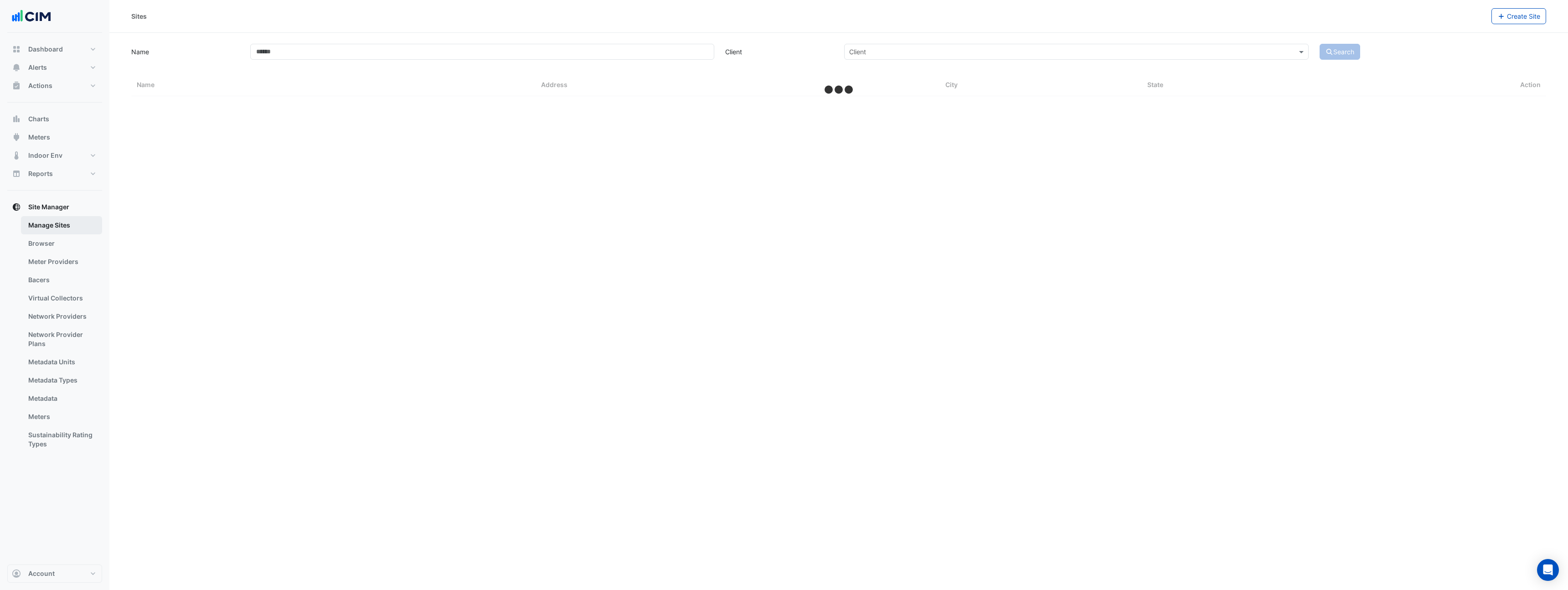
click at [66, 224] on link "Manage Sites" at bounding box center [61, 225] width 81 height 18
select select "**"
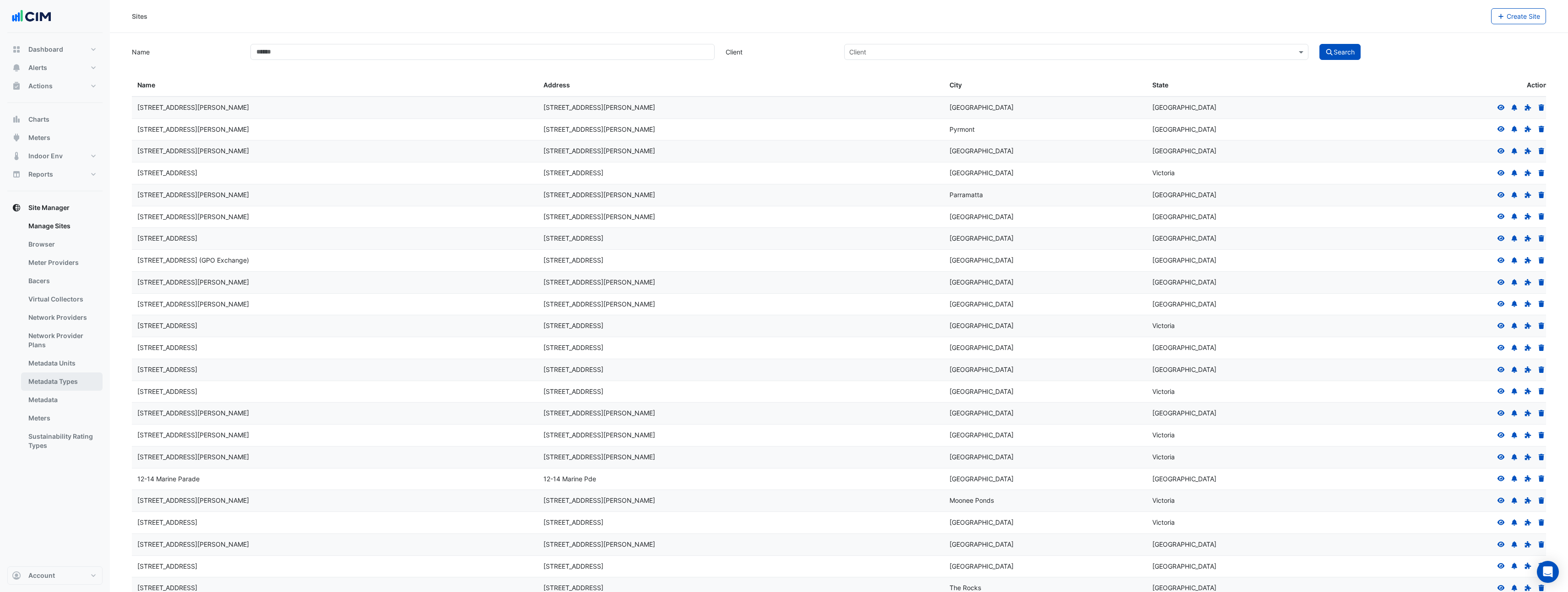
click at [67, 382] on link "Metadata Types" at bounding box center [61, 382] width 81 height 18
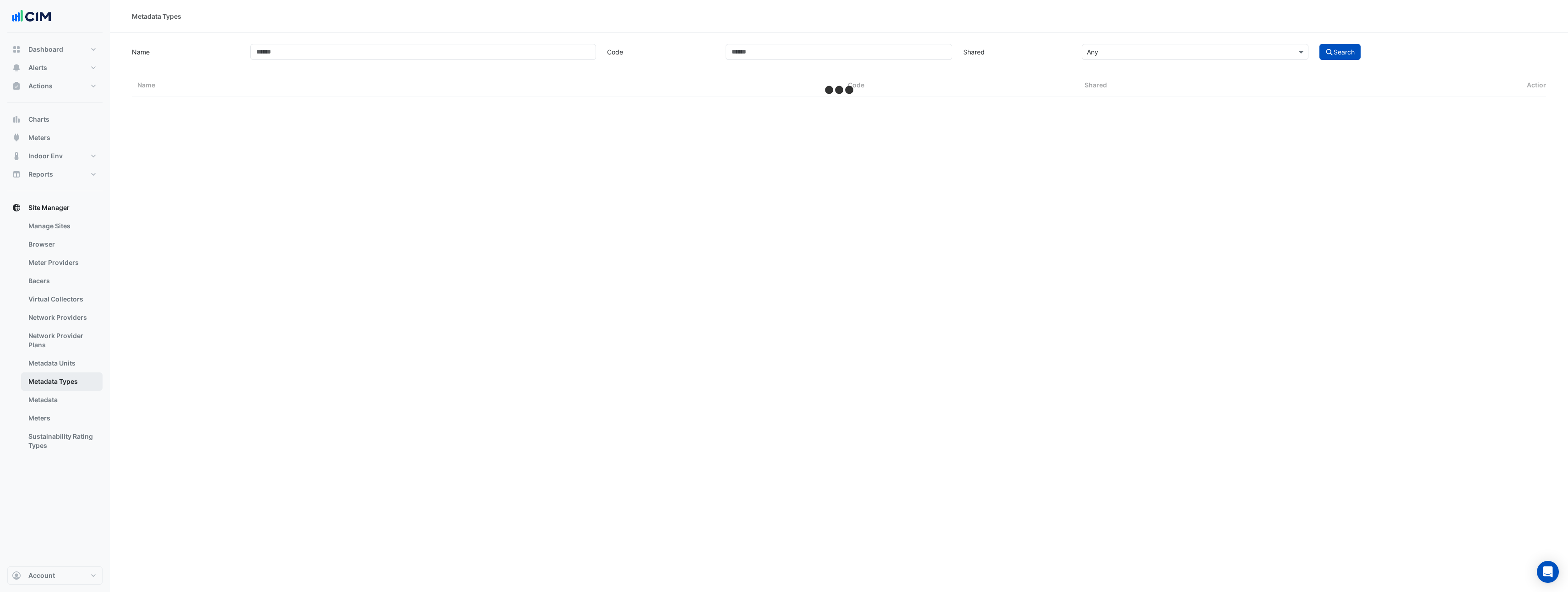
select select "**"
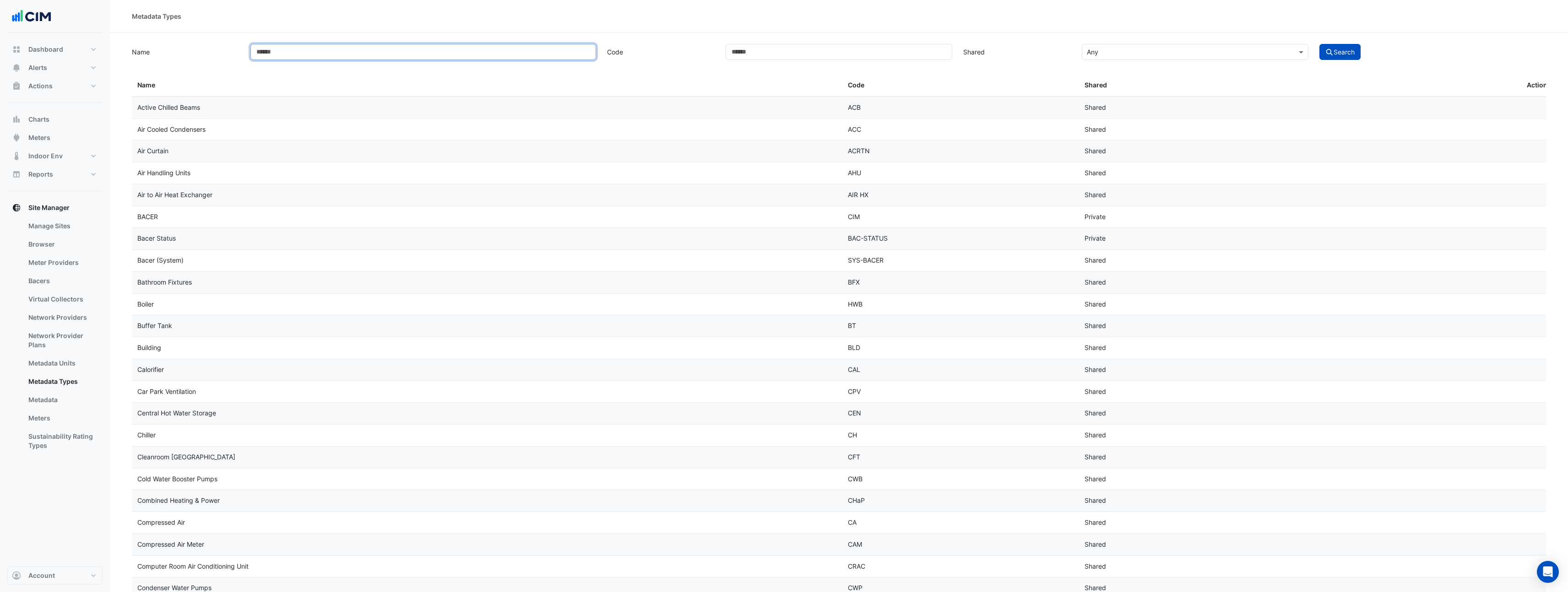
click at [350, 59] on input "Name" at bounding box center [423, 52] width 345 height 16
type input "*******"
click at [1319, 44] on button "Search" at bounding box center [1339, 52] width 41 height 16
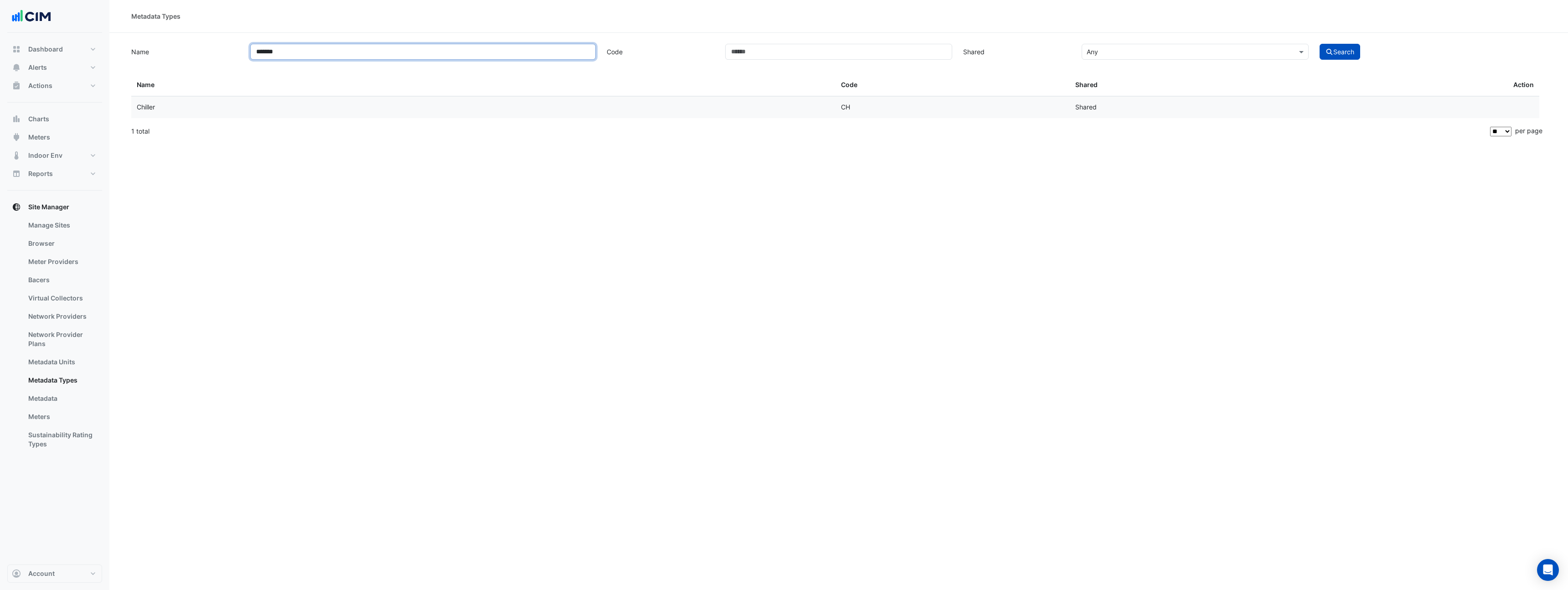
drag, startPoint x: 318, startPoint y: 51, endPoint x: 233, endPoint y: 51, distance: 85.0
click at [233, 51] on div "Name ******* Code Shared × Any Search" at bounding box center [839, 51] width 1426 height 18
click at [51, 399] on link "Metadata" at bounding box center [61, 399] width 81 height 18
select select "**"
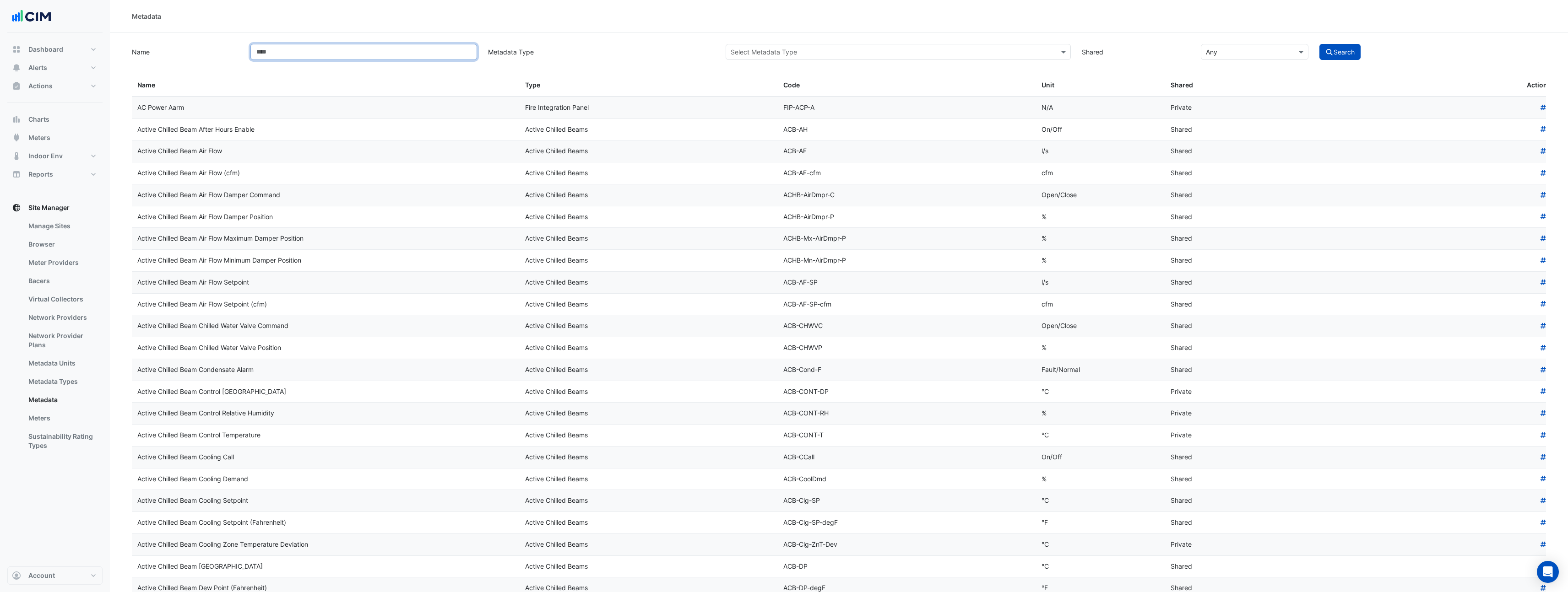
click at [287, 45] on input "Name" at bounding box center [364, 52] width 227 height 16
click at [1319, 44] on button "Search" at bounding box center [1339, 52] width 41 height 16
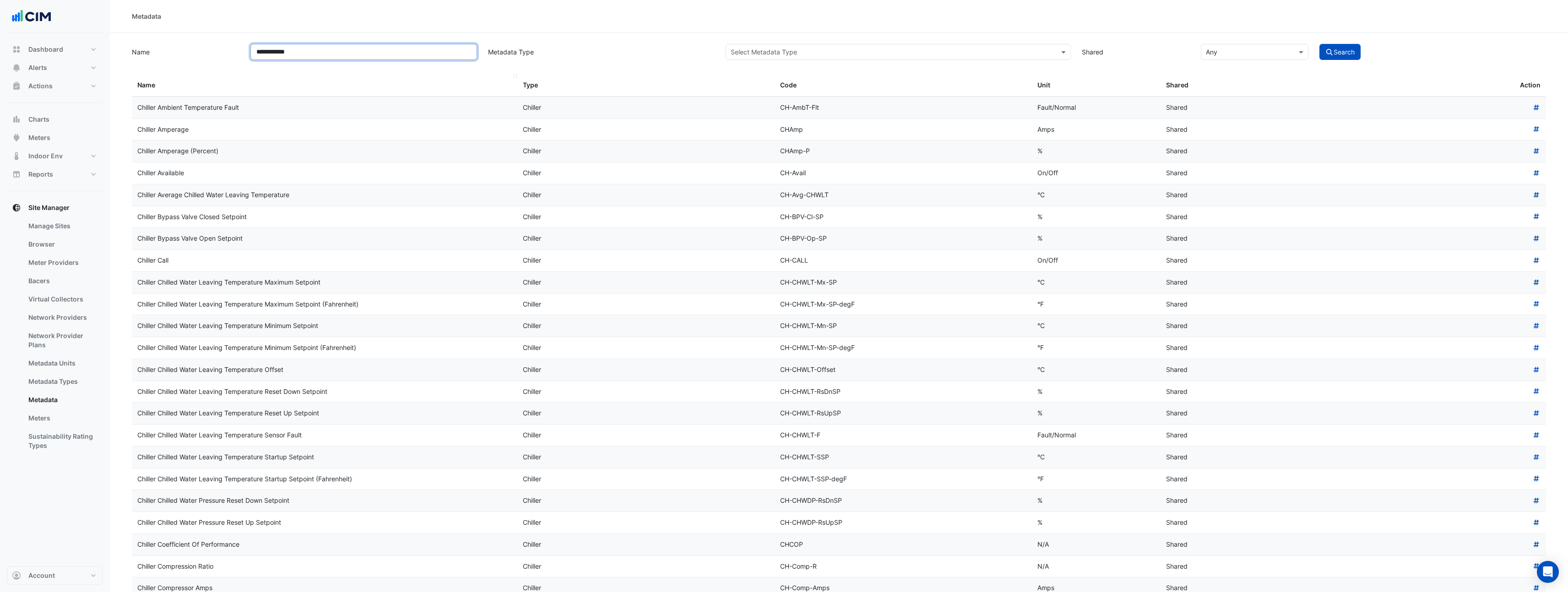
click at [1319, 44] on button "Search" at bounding box center [1339, 52] width 41 height 16
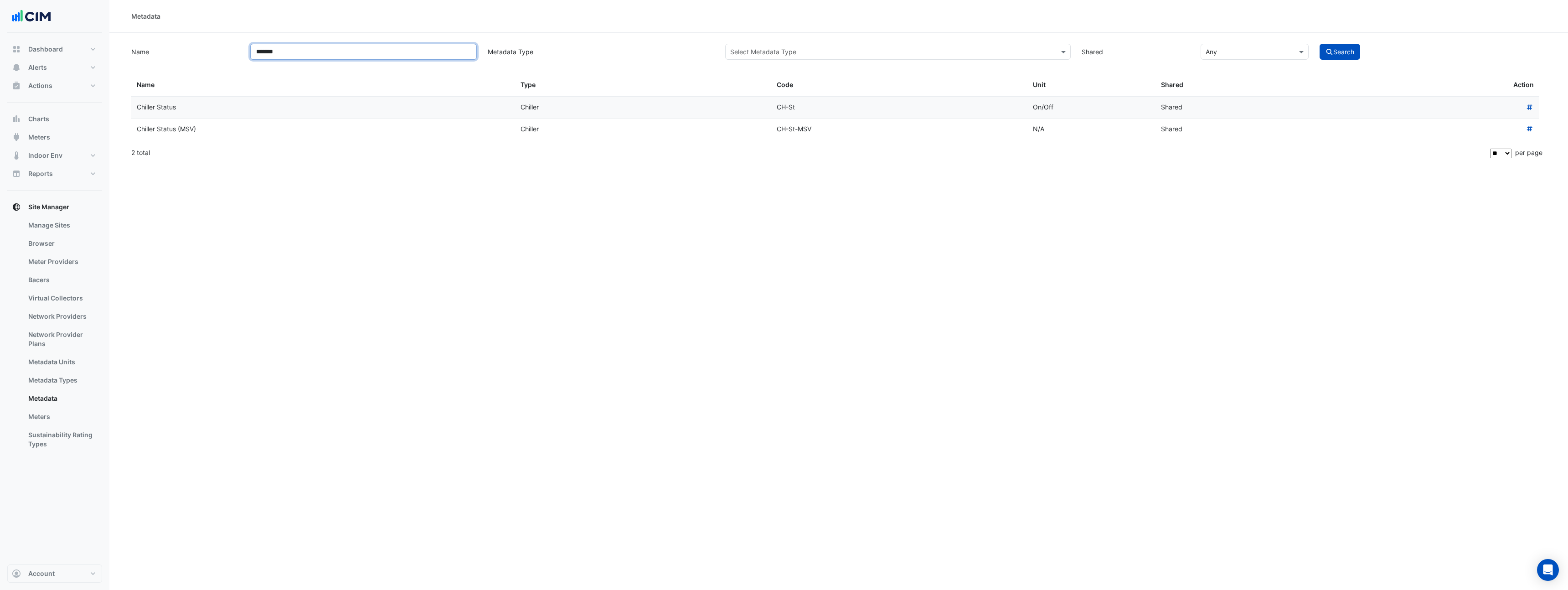
click at [1320, 44] on button "Search" at bounding box center [1340, 52] width 41 height 16
type input "*******"
click at [1320, 44] on button "Search" at bounding box center [1340, 52] width 41 height 16
select select "**"
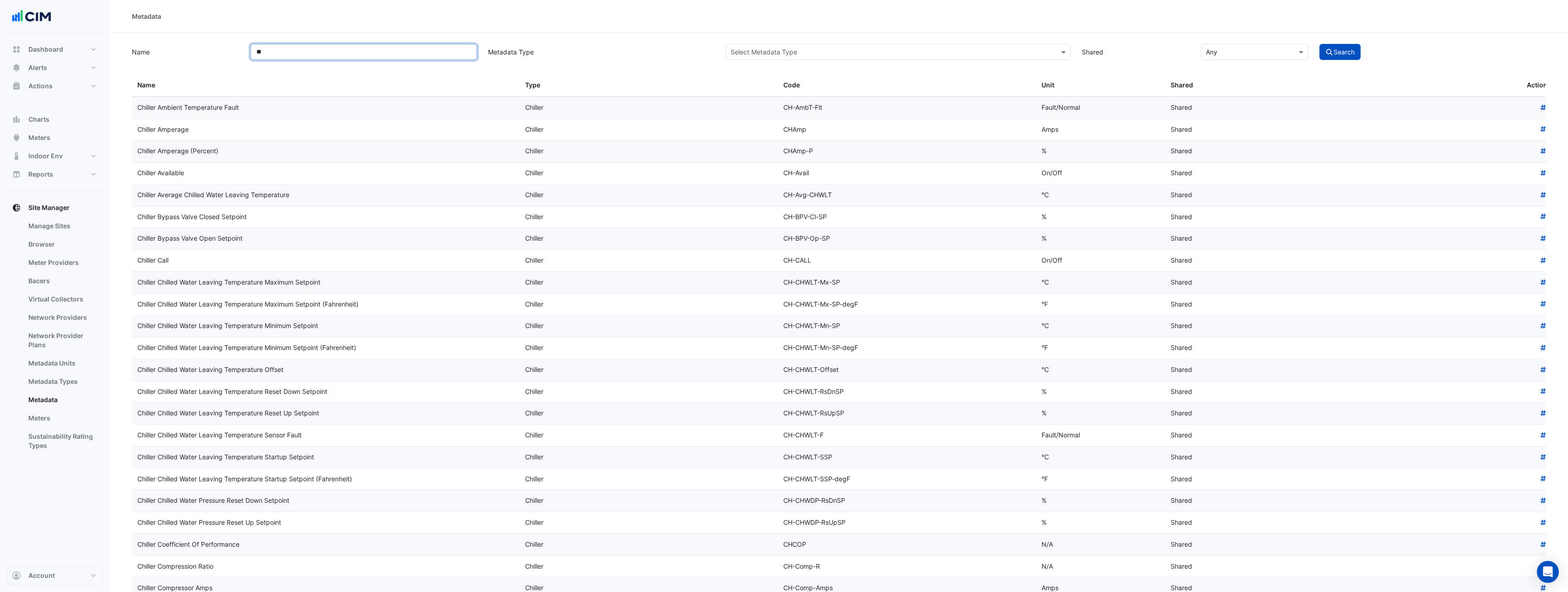
type input "*"
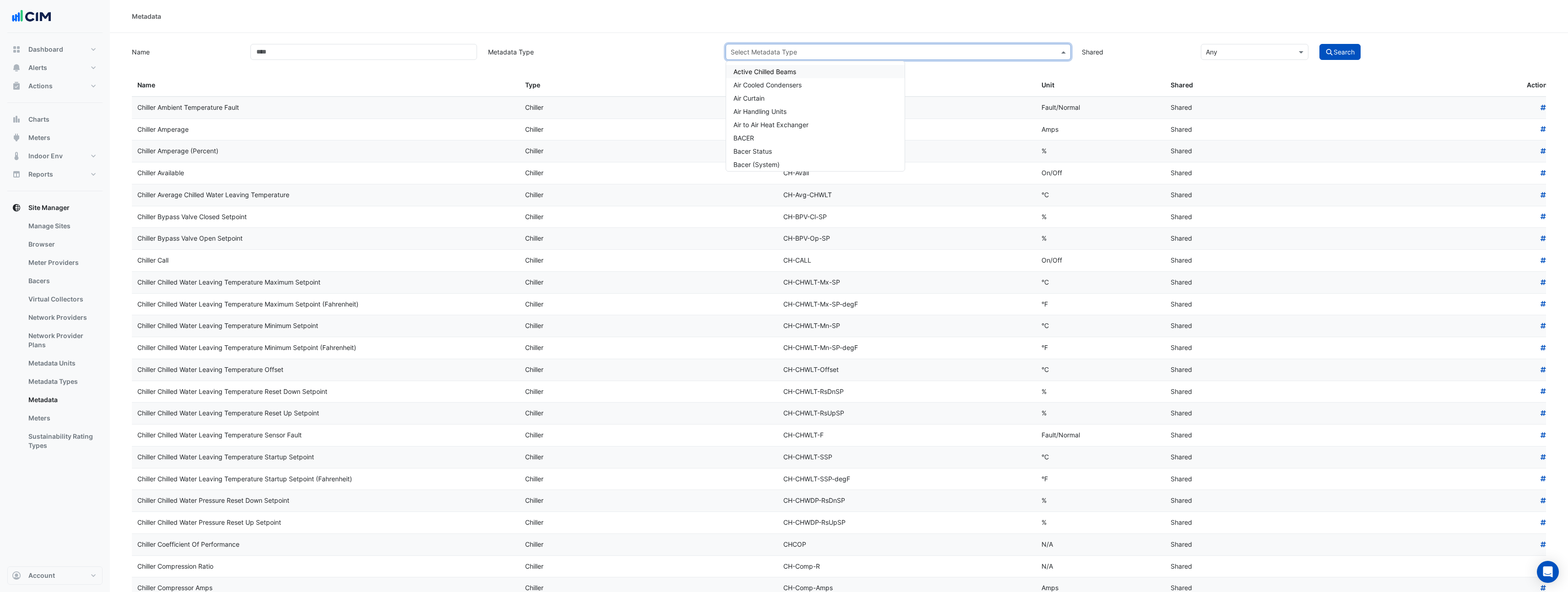
click at [791, 48] on input "text" at bounding box center [889, 53] width 317 height 10
click at [770, 150] on div "Chiller" at bounding box center [815, 146] width 179 height 13
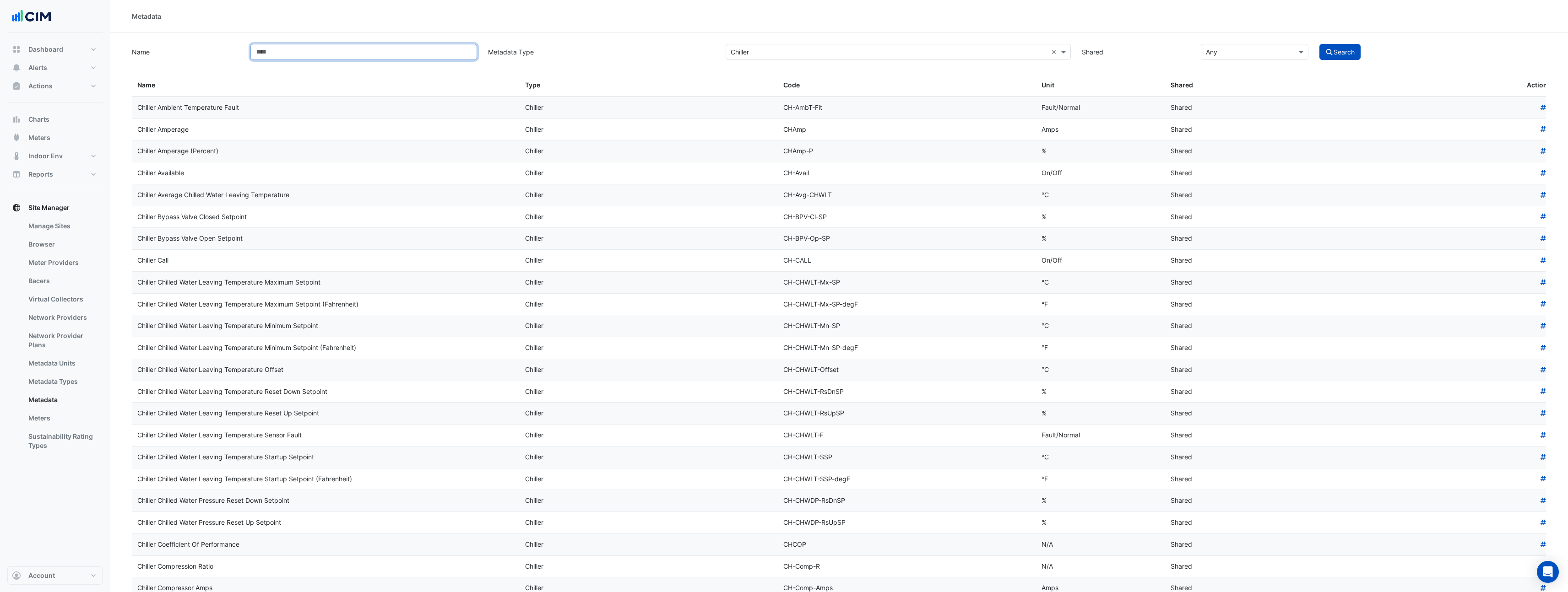
click at [356, 57] on input "Name" at bounding box center [364, 52] width 227 height 16
click at [1319, 44] on button "Search" at bounding box center [1339, 52] width 41 height 16
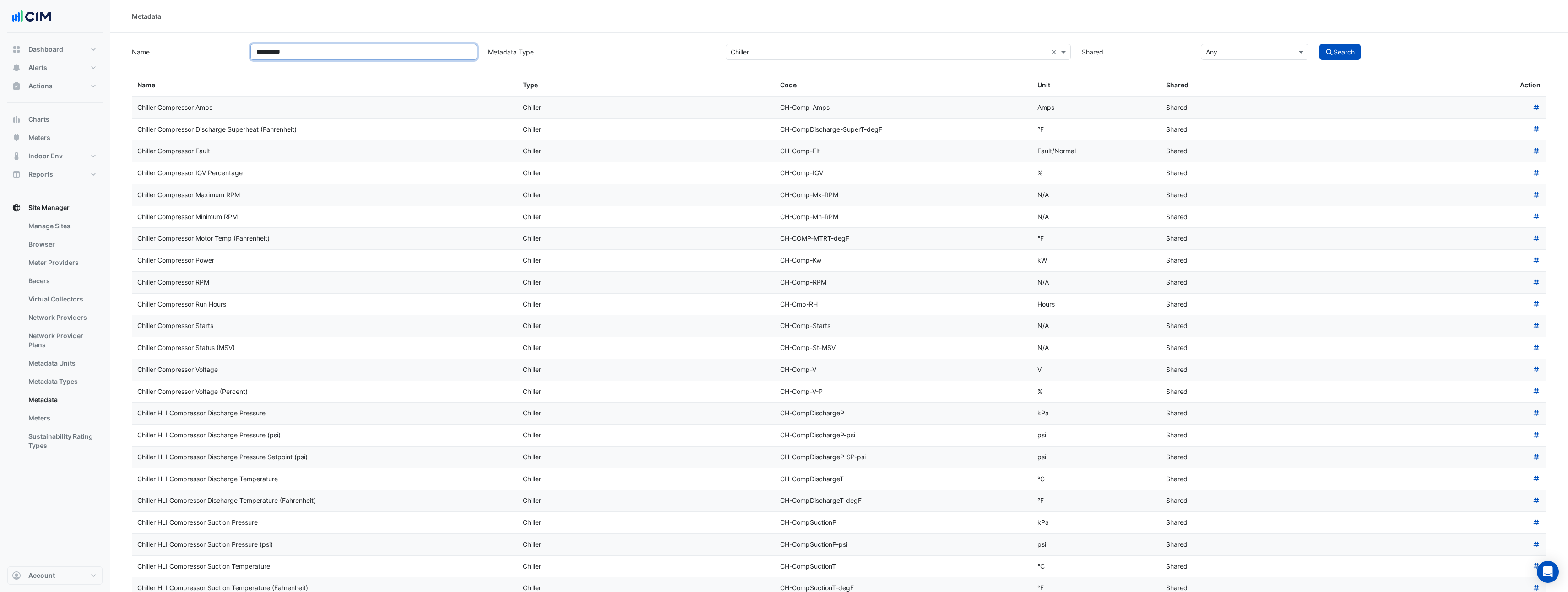
click at [334, 57] on input "**********" at bounding box center [364, 52] width 227 height 16
click at [334, 57] on input "**********" at bounding box center [364, 52] width 227 height 16
drag, startPoint x: 327, startPoint y: 56, endPoint x: 201, endPoint y: 45, distance: 126.5
click at [201, 45] on div "**********" at bounding box center [839, 51] width 1425 height 18
type input "******"
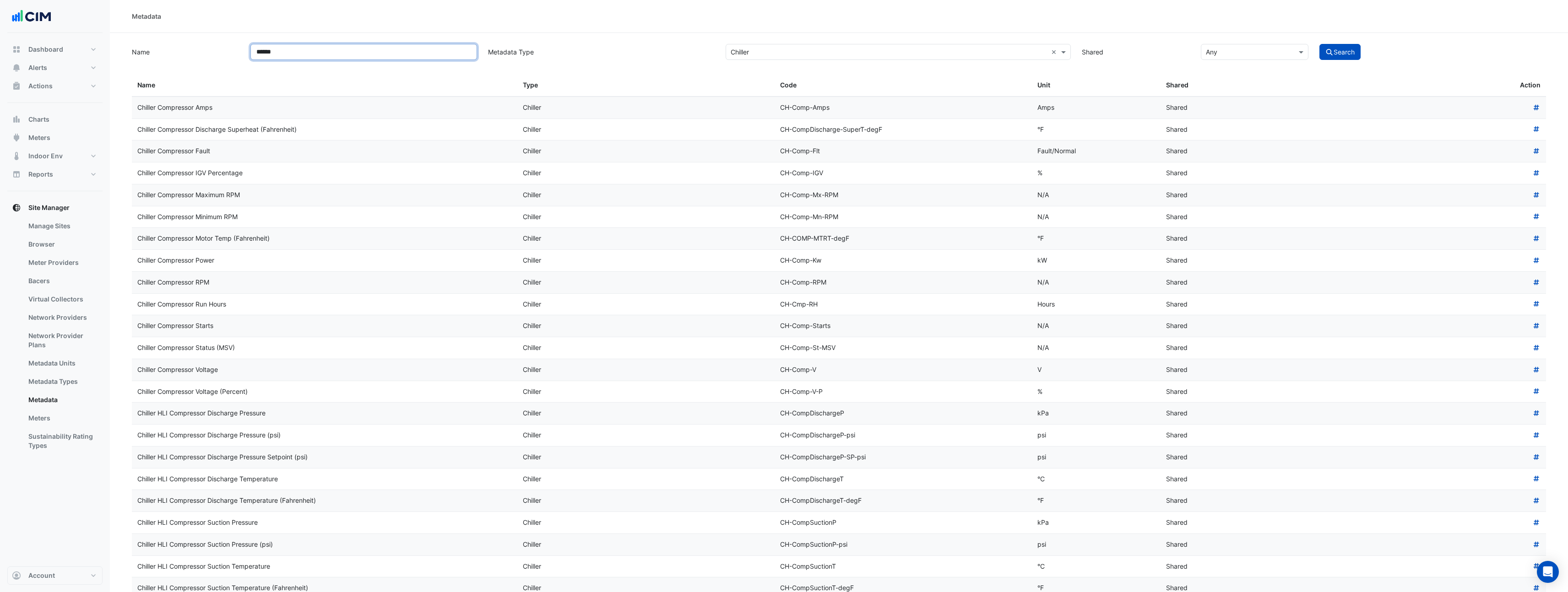
click at [1319, 44] on button "Search" at bounding box center [1339, 52] width 41 height 16
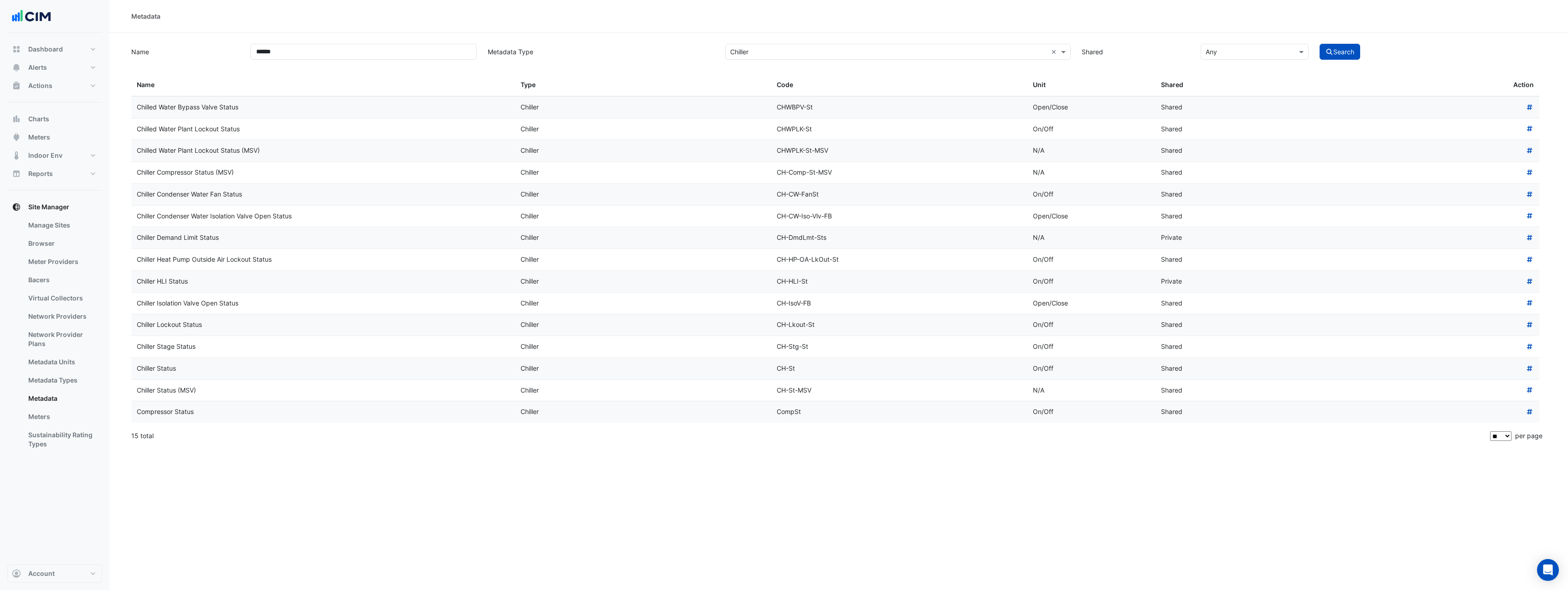
click at [170, 413] on div "Compressor Status" at bounding box center [323, 412] width 373 height 10
click at [1531, 411] on icon at bounding box center [1530, 412] width 5 height 5
click at [1529, 412] on icon at bounding box center [1530, 412] width 5 height 5
drag, startPoint x: 1493, startPoint y: 413, endPoint x: 1522, endPoint y: 409, distance: 29.3
click at [1522, 409] on div "355, 0, 0" at bounding box center [1411, 412] width 245 height 10
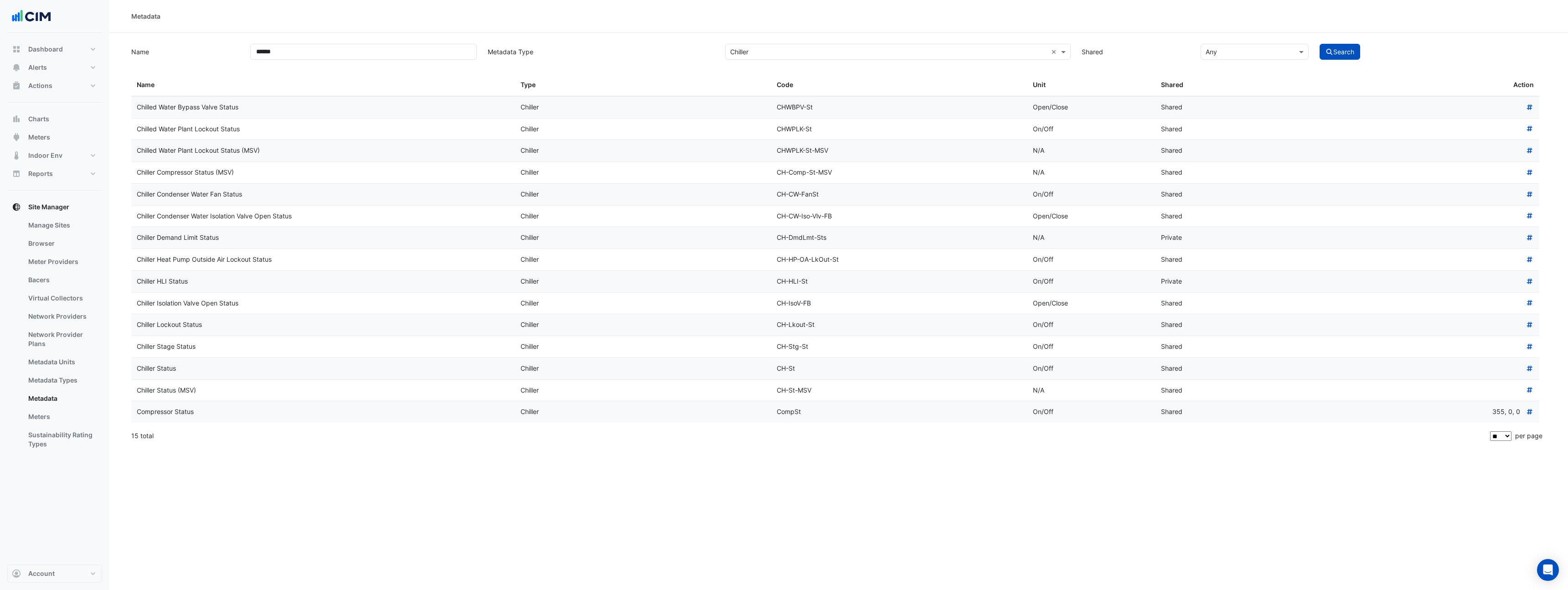
click at [1535, 520] on div "Metadata Name ****** Metadata Type Select Metadata Type × Chiller × Shared × An…" at bounding box center [839, 295] width 1458 height 590
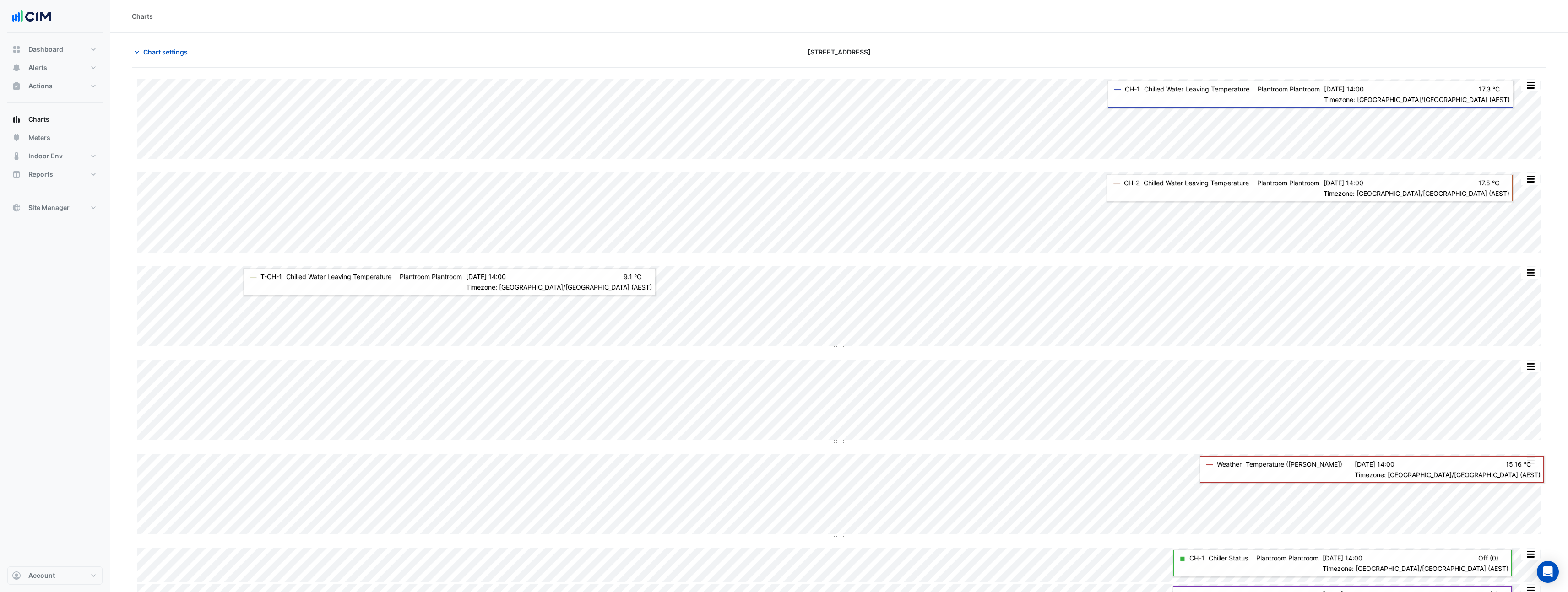
scroll to position [136, 0]
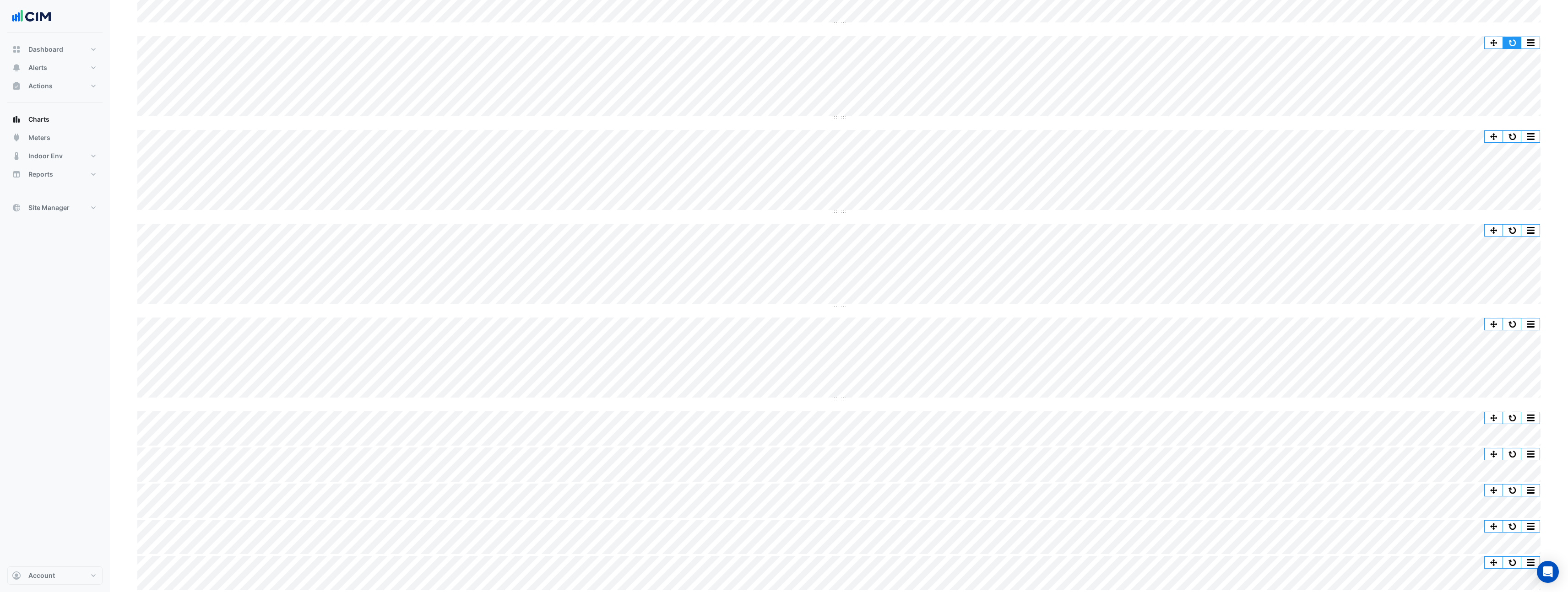
click at [1514, 42] on button "button" at bounding box center [1512, 43] width 18 height 12
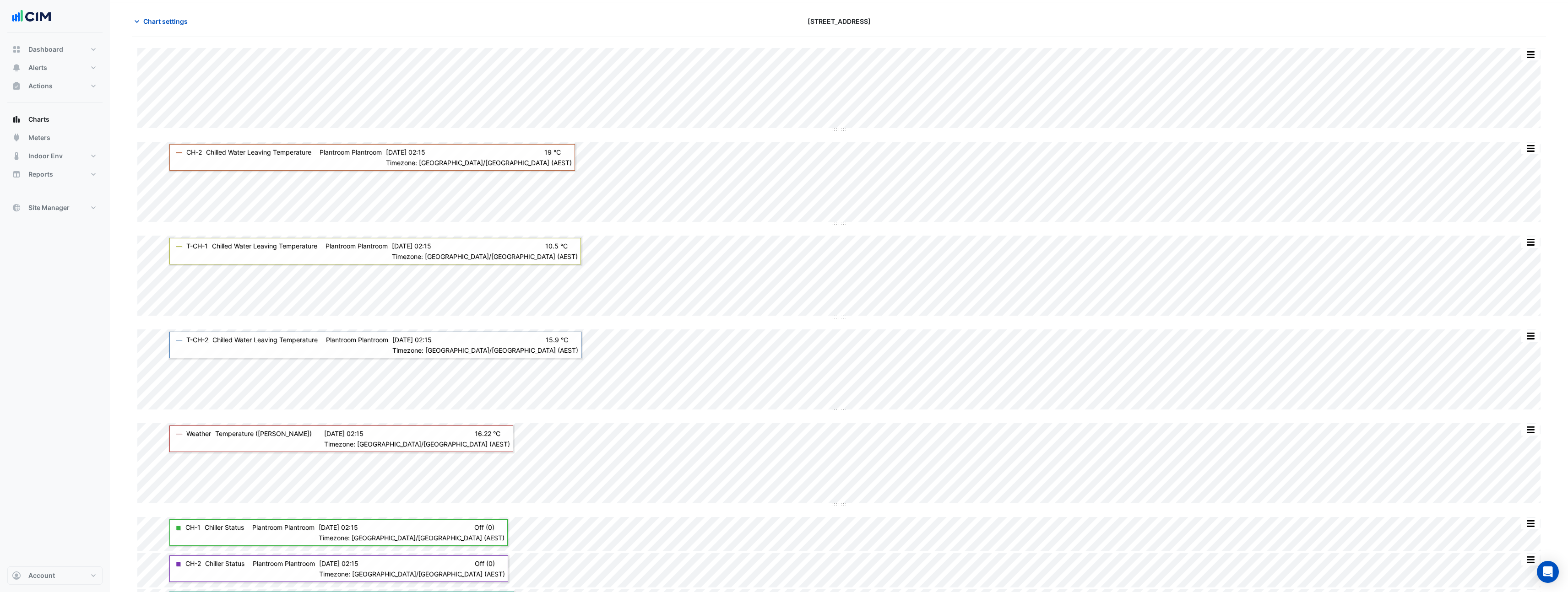
scroll to position [0, 0]
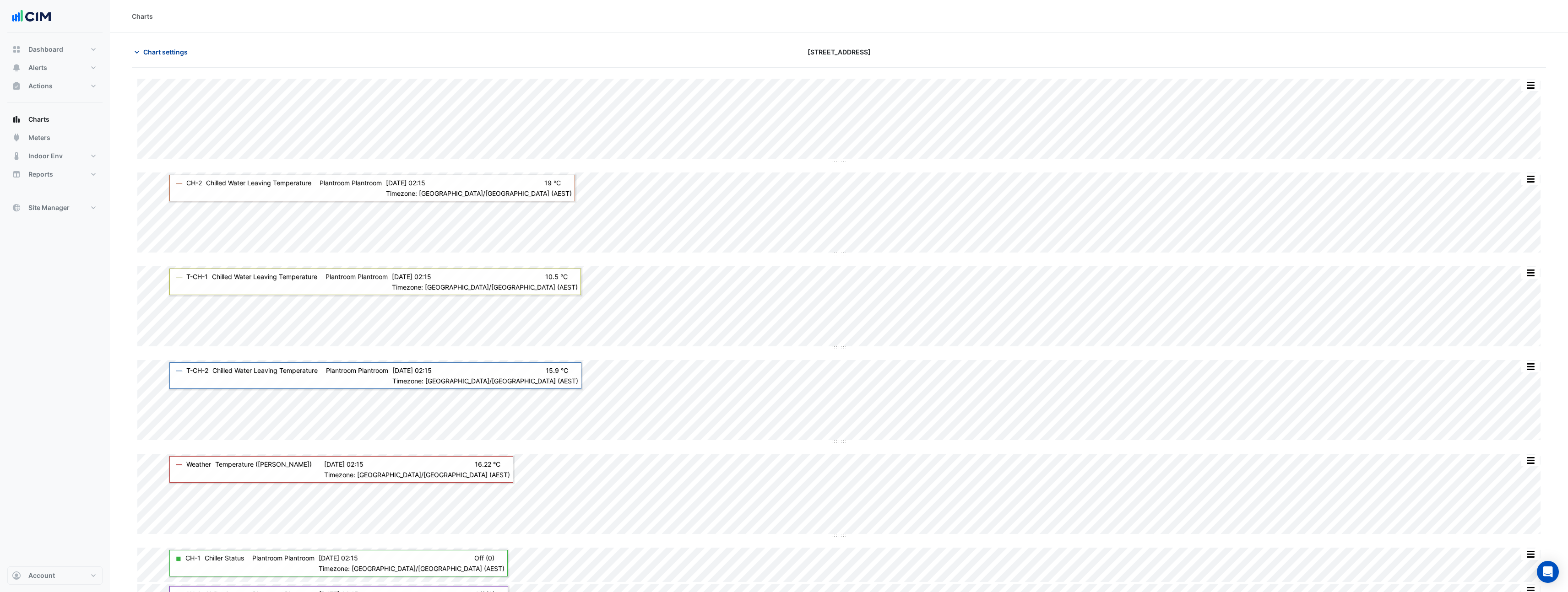
click at [161, 51] on span "Chart settings" at bounding box center [165, 52] width 45 height 10
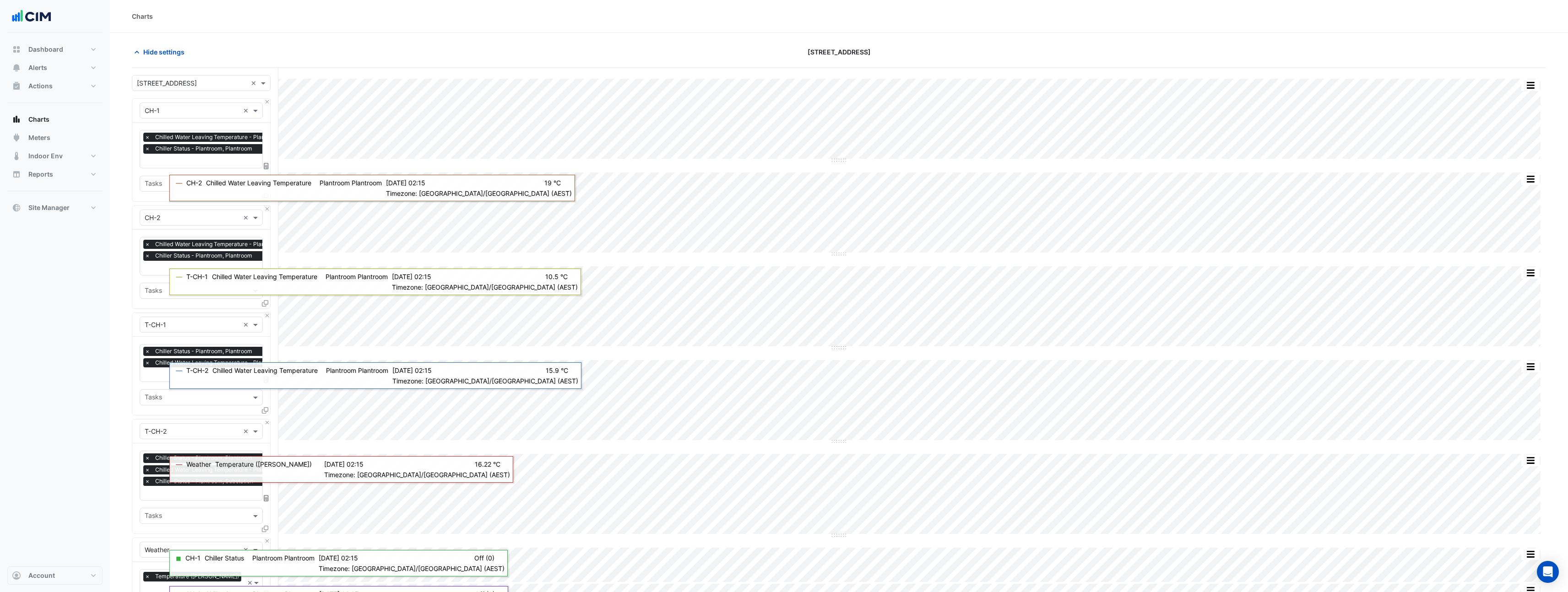
click at [147, 478] on span "×" at bounding box center [147, 481] width 8 height 9
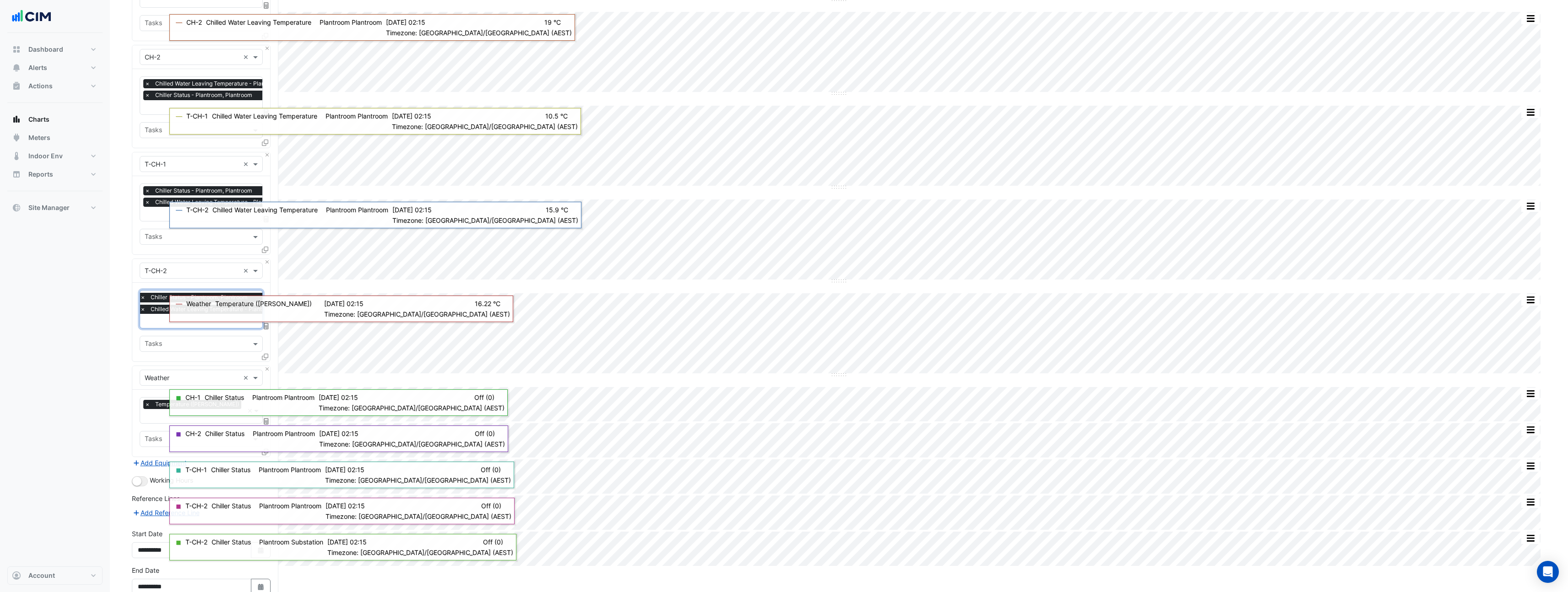
scroll to position [197, 0]
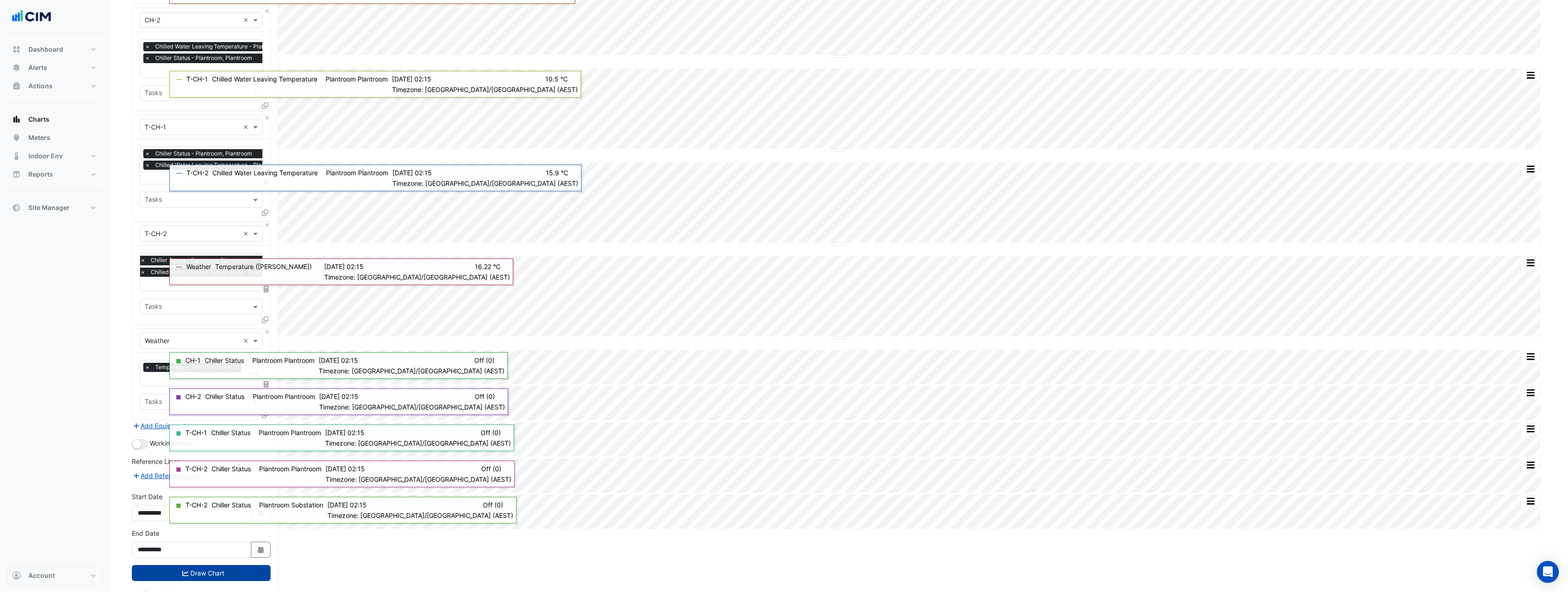
click at [178, 565] on button "Draw Chart" at bounding box center [201, 573] width 139 height 16
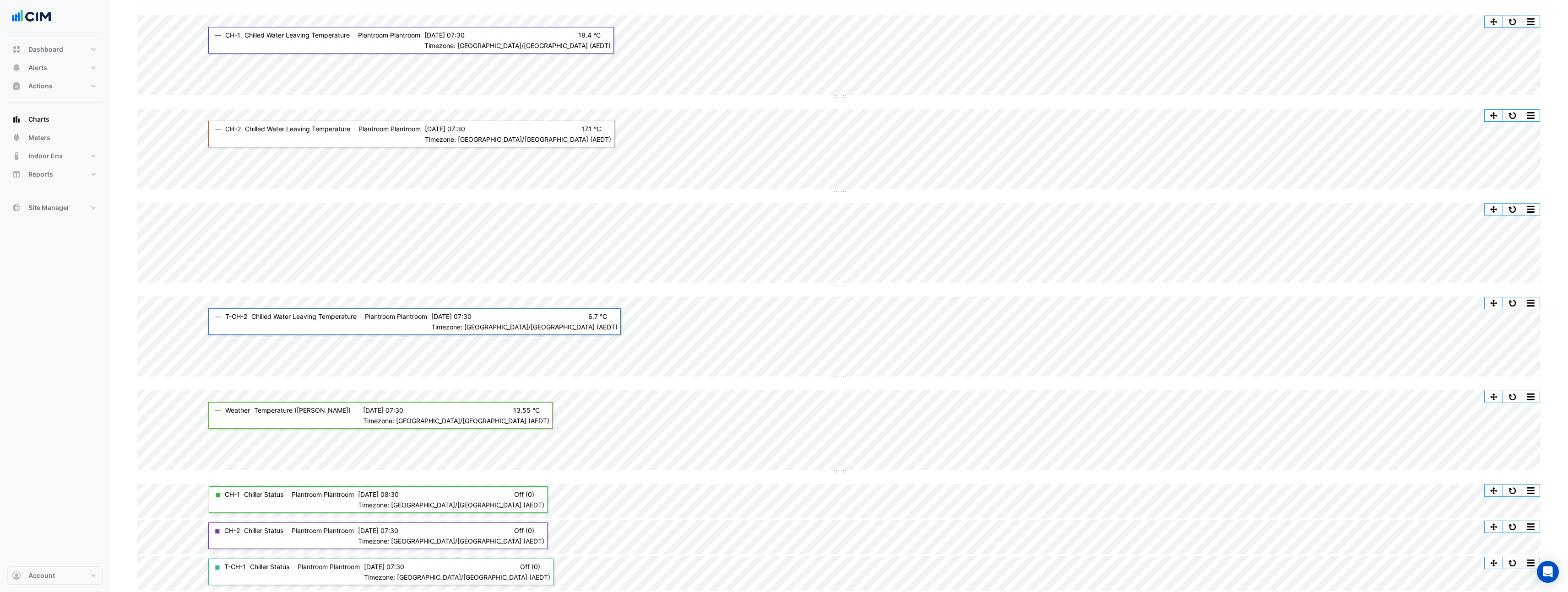
scroll to position [58, 0]
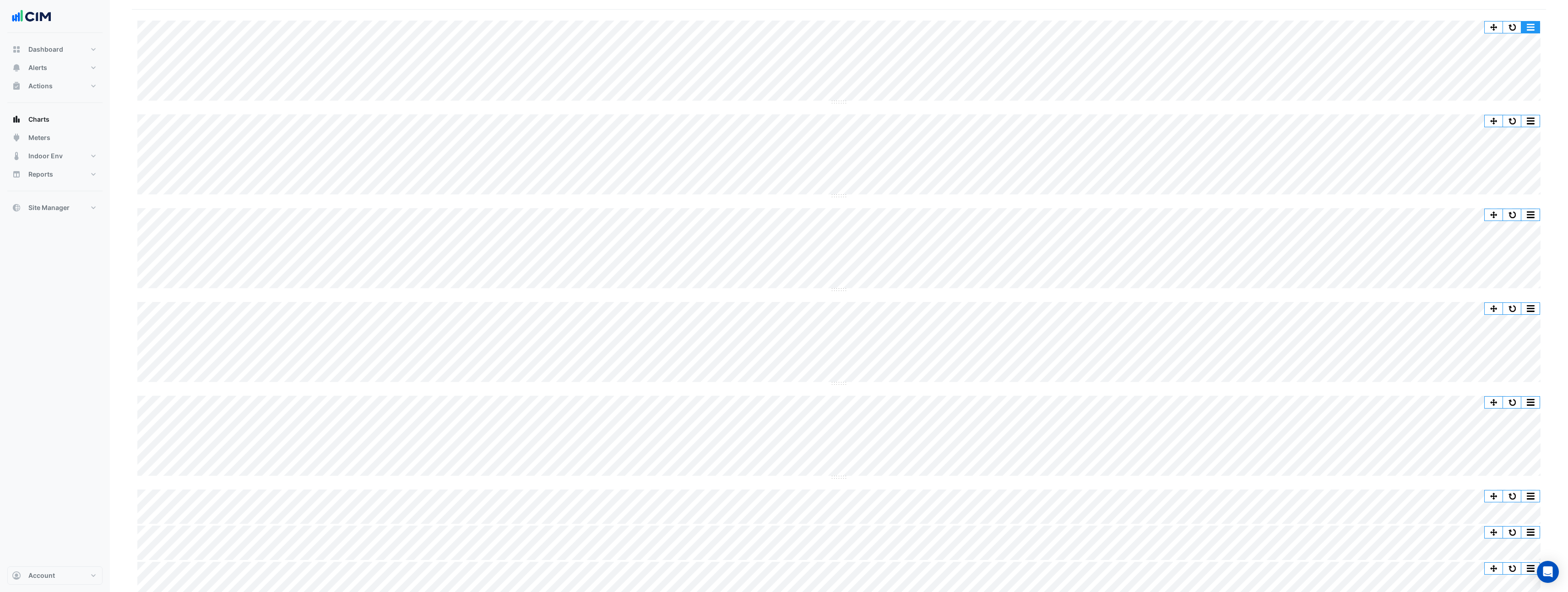
click at [1529, 26] on button "button" at bounding box center [1530, 27] width 18 height 12
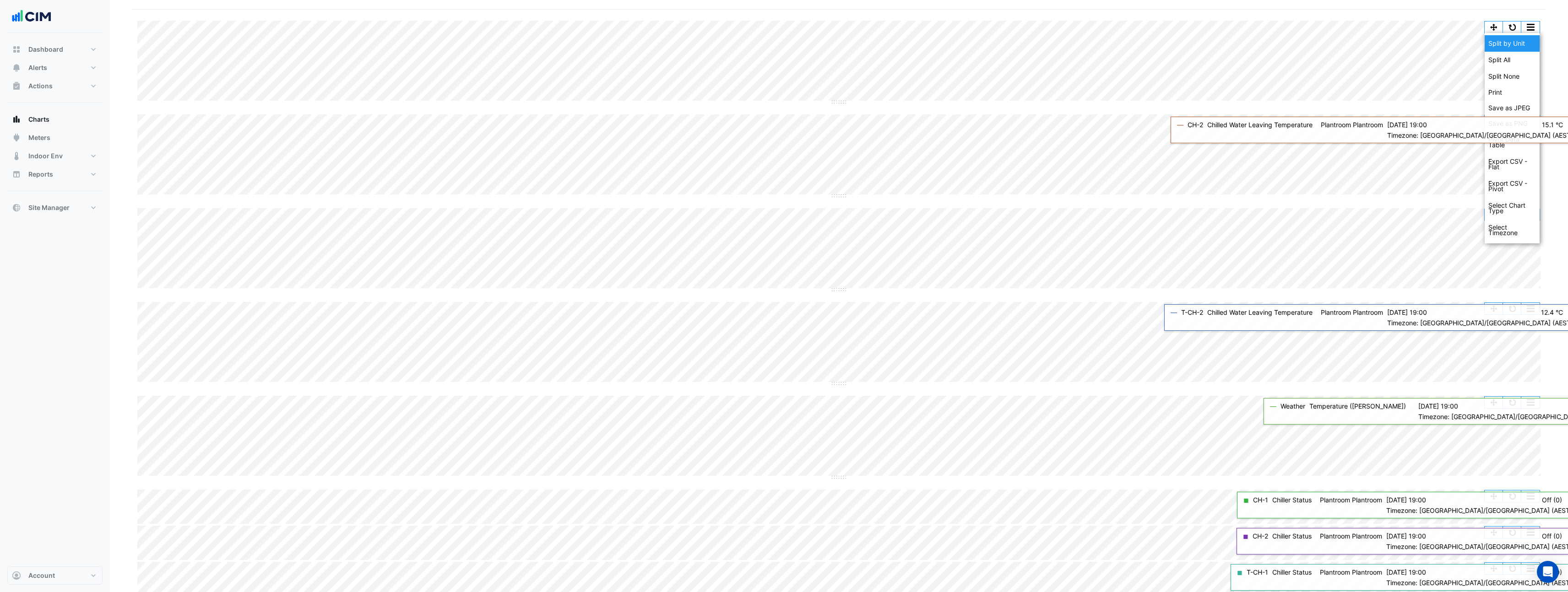
click at [1514, 43] on div "Split by Unit" at bounding box center [1512, 43] width 55 height 16
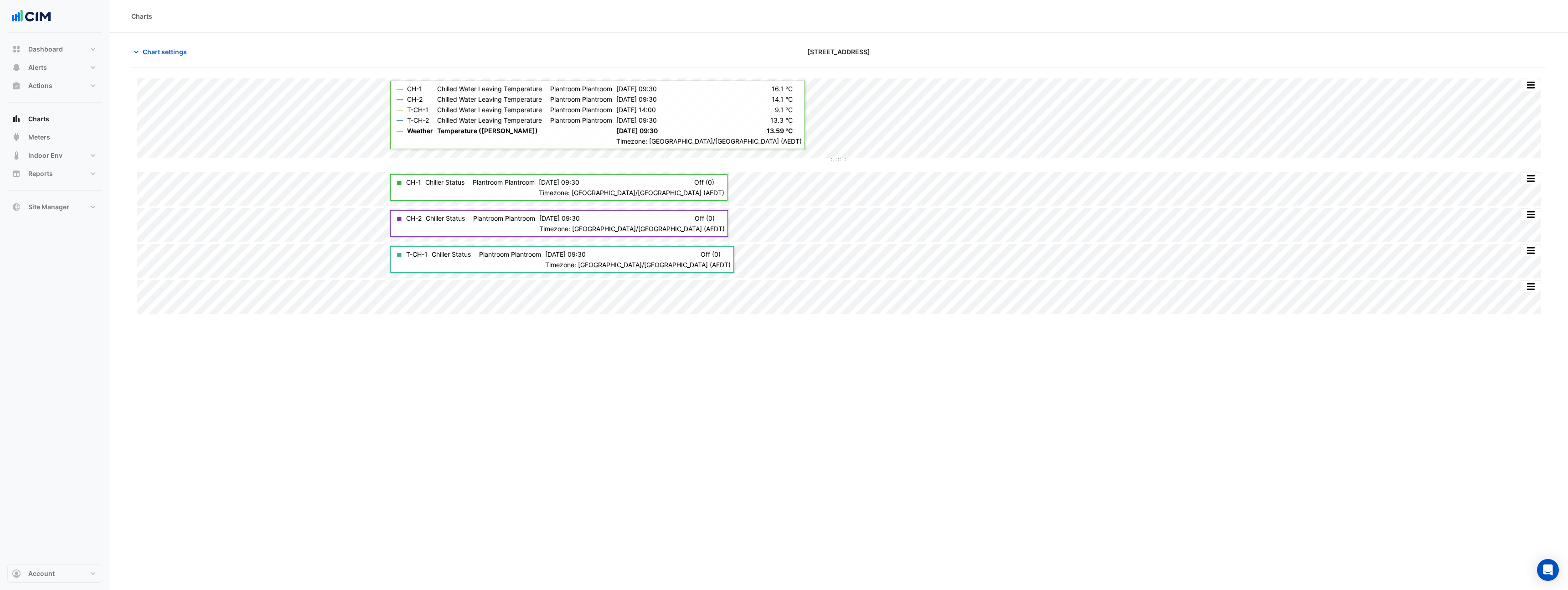
click at [355, 416] on div "Charts Chart settings 990 La Trobe Street Split by Equip Split All Split None P…" at bounding box center [839, 295] width 1458 height 590
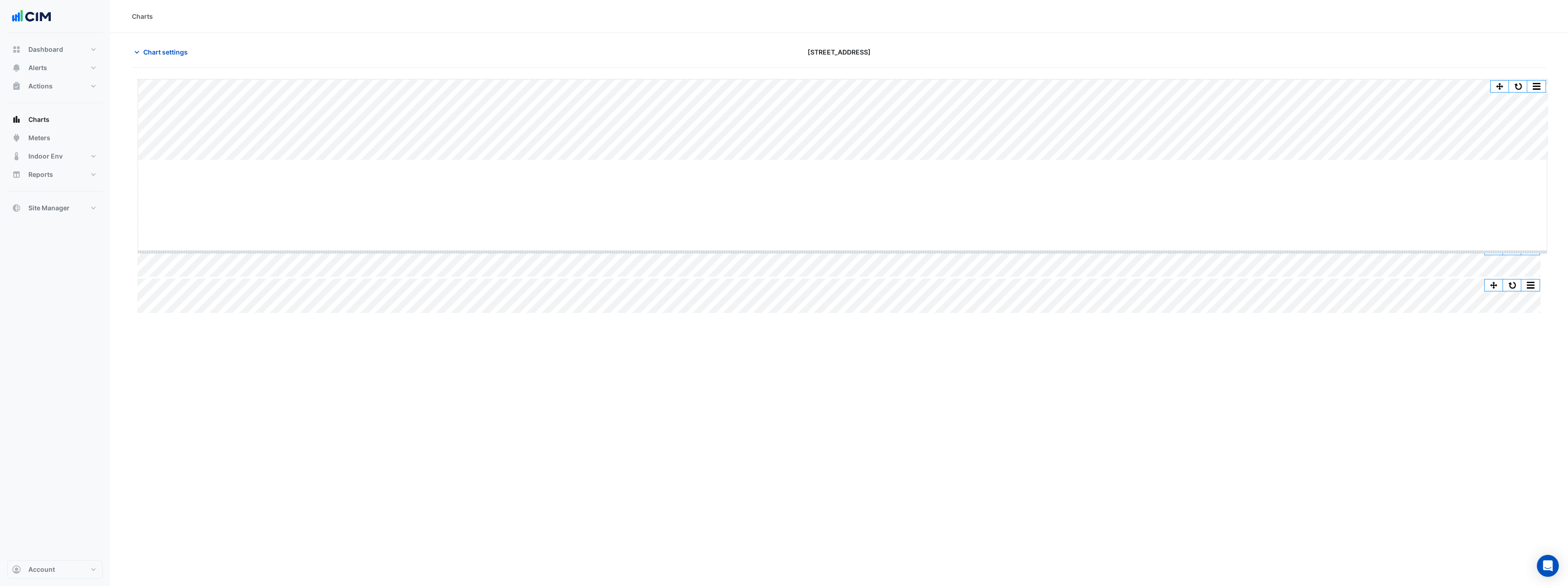
drag, startPoint x: 838, startPoint y: 161, endPoint x: 829, endPoint y: 253, distance: 92.4
click at [171, 55] on span "Chart settings" at bounding box center [165, 52] width 45 height 10
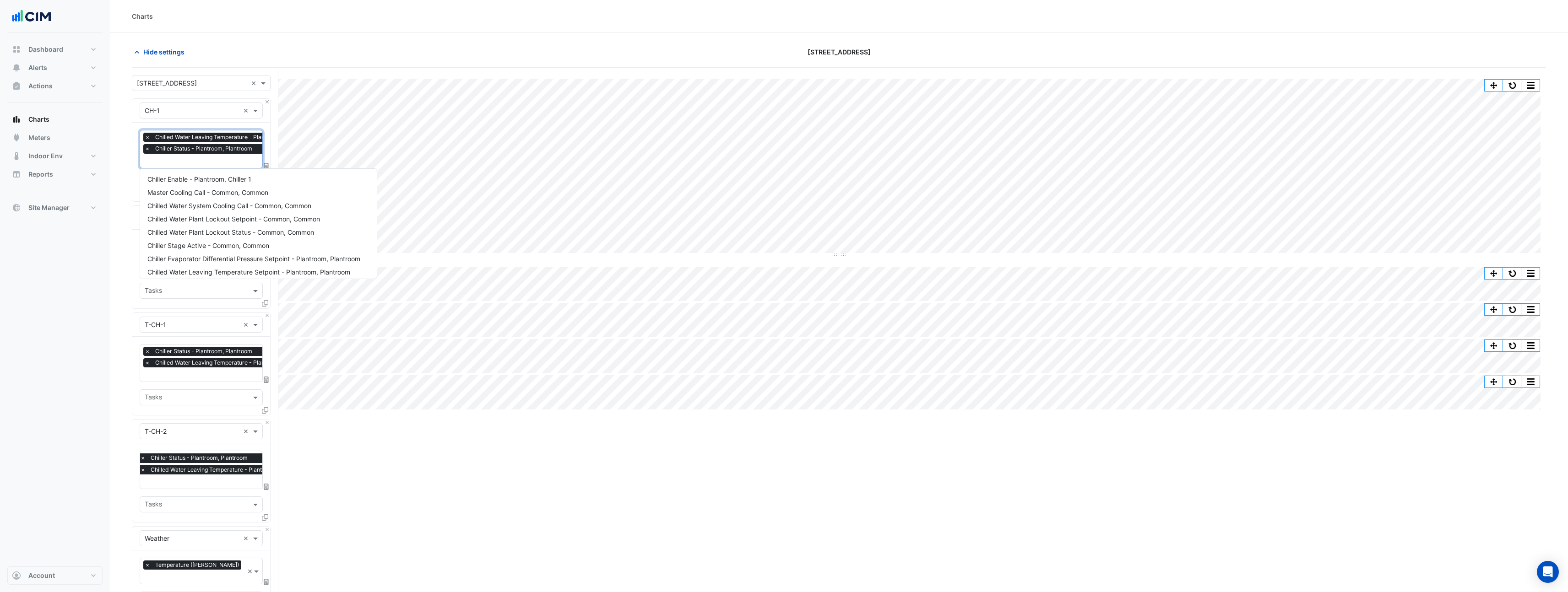
click at [195, 161] on input "text" at bounding box center [230, 162] width 170 height 10
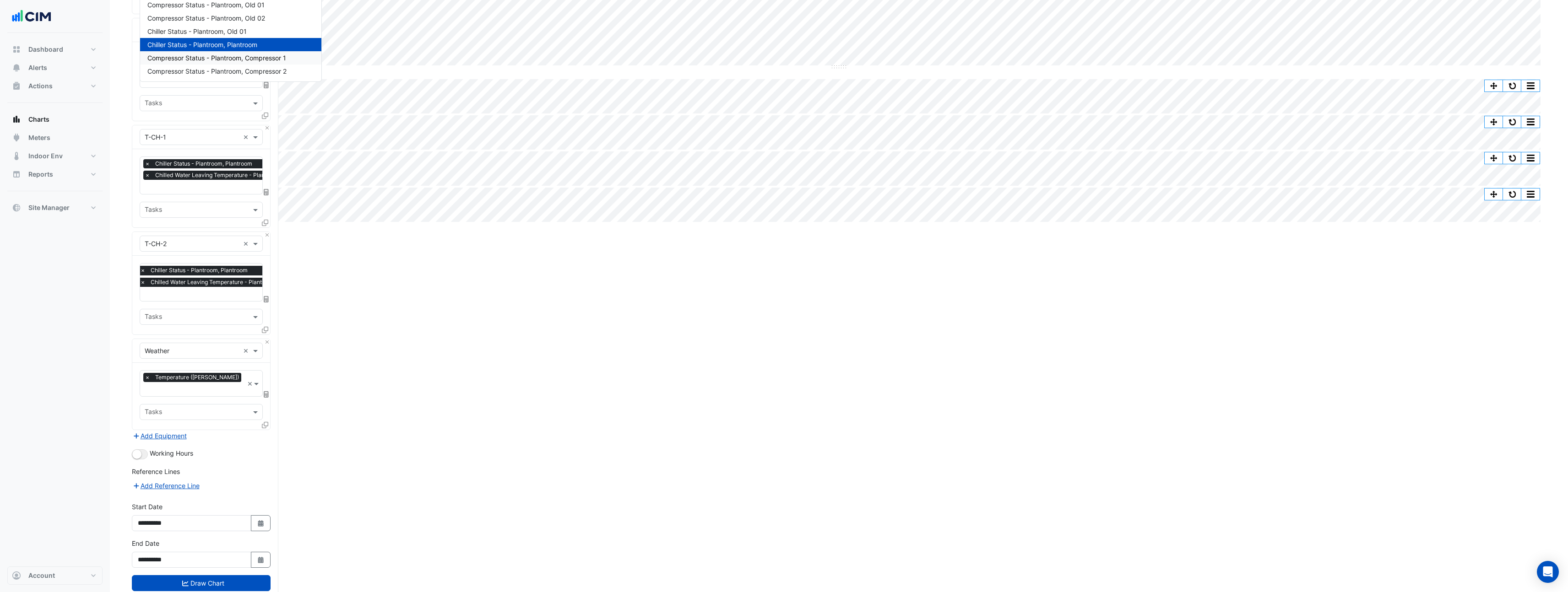
scroll to position [7, 0]
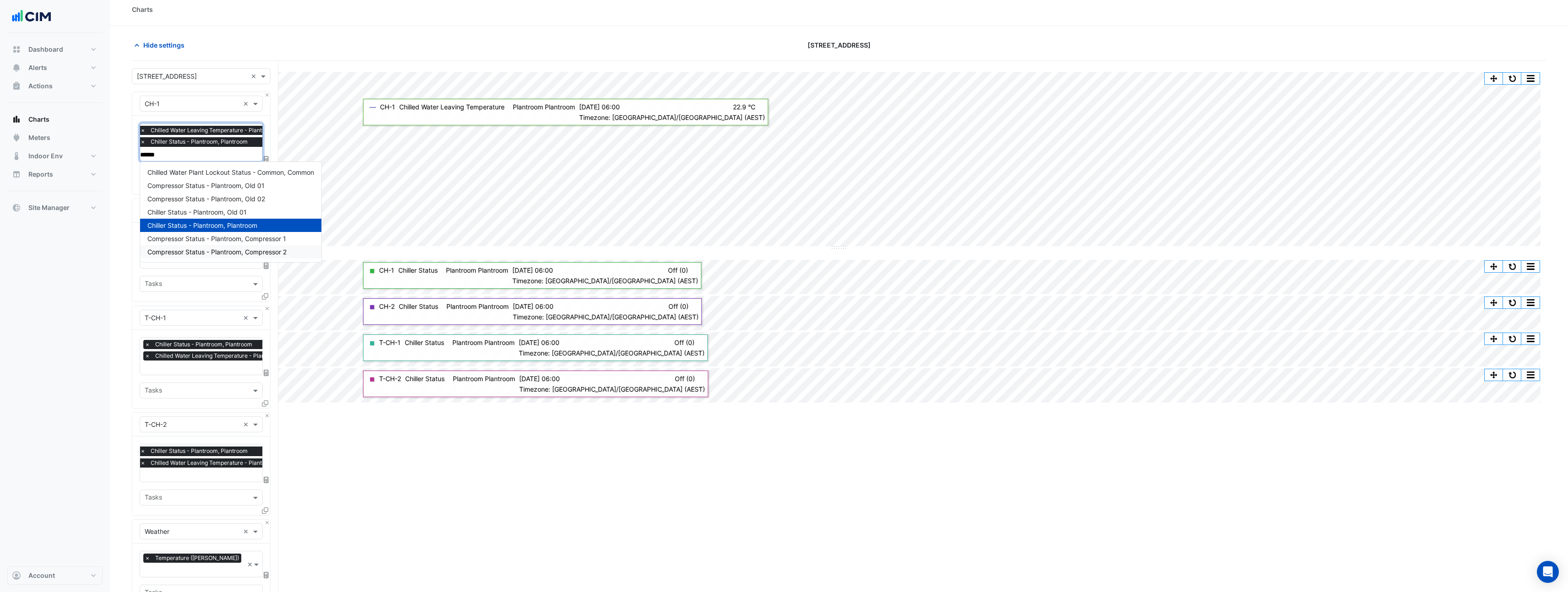
type input "******"
click at [463, 514] on div "Split by Equip Split All Split None Print Save as JPEG Save as PNG Pivot Data T…" at bounding box center [839, 429] width 1414 height 736
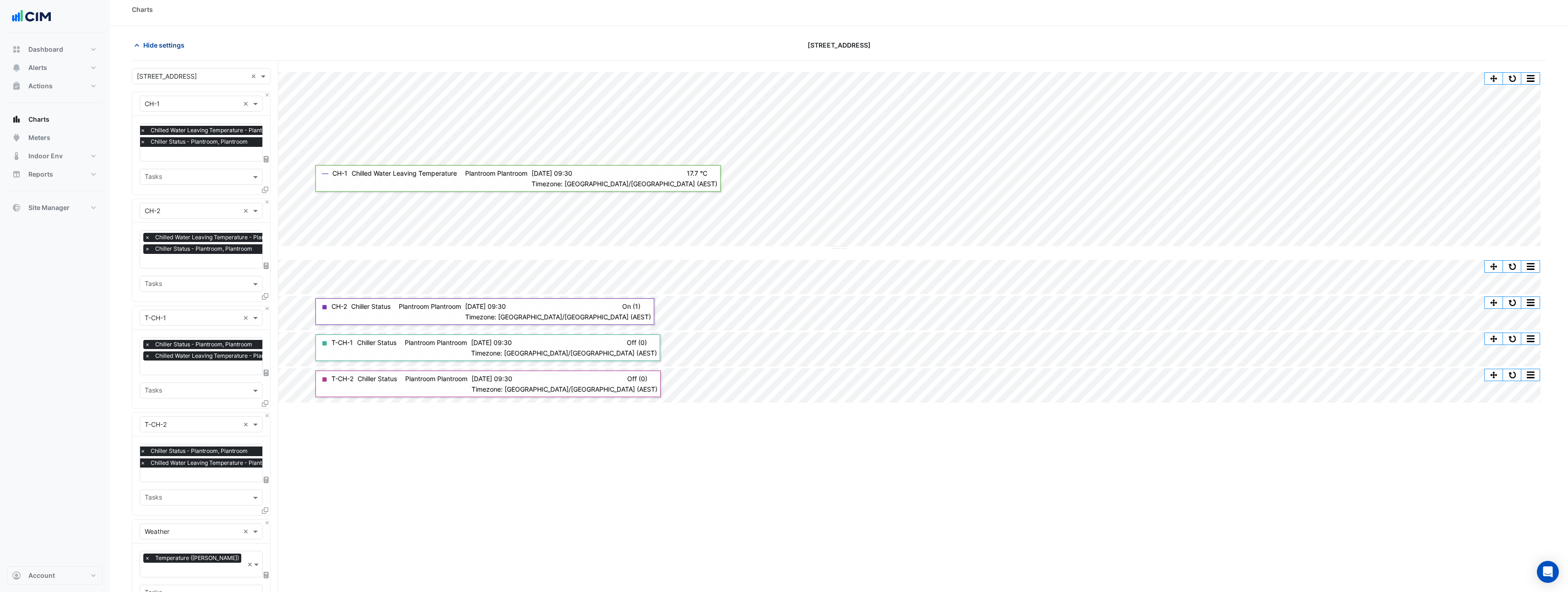
click at [164, 50] on button "Hide settings" at bounding box center [161, 45] width 59 height 16
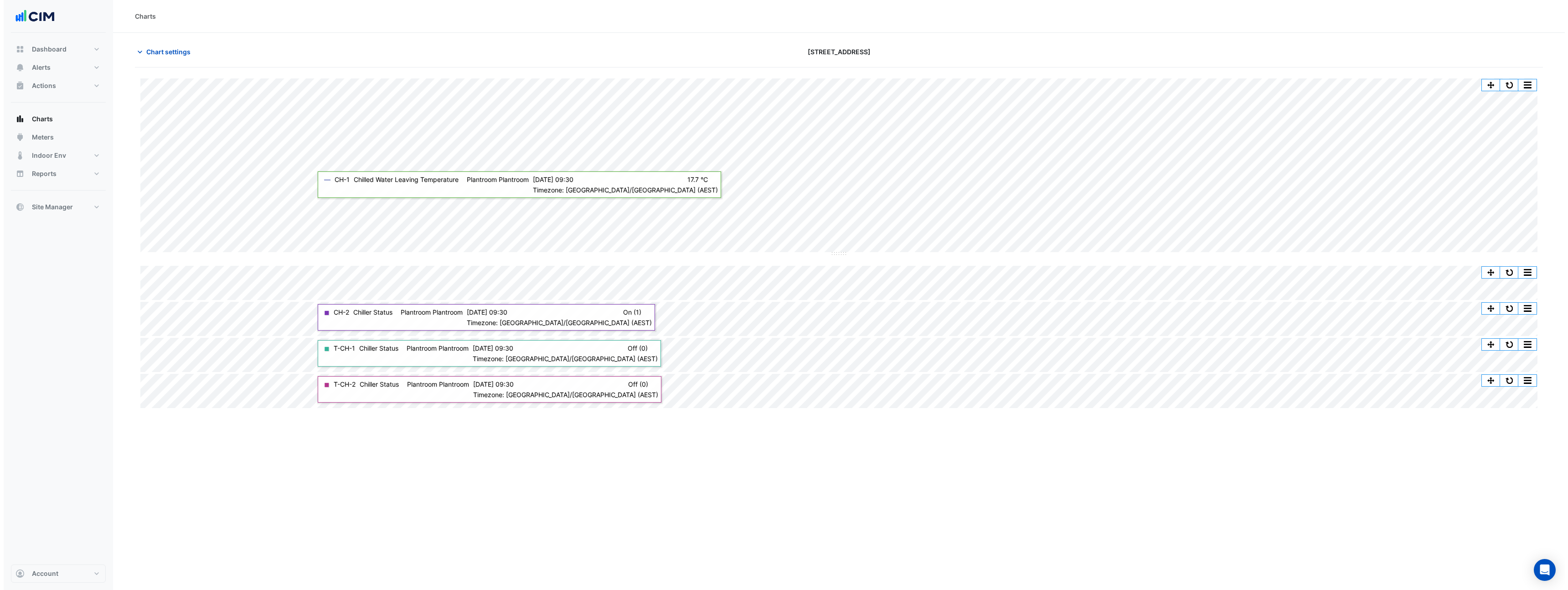
scroll to position [0, 0]
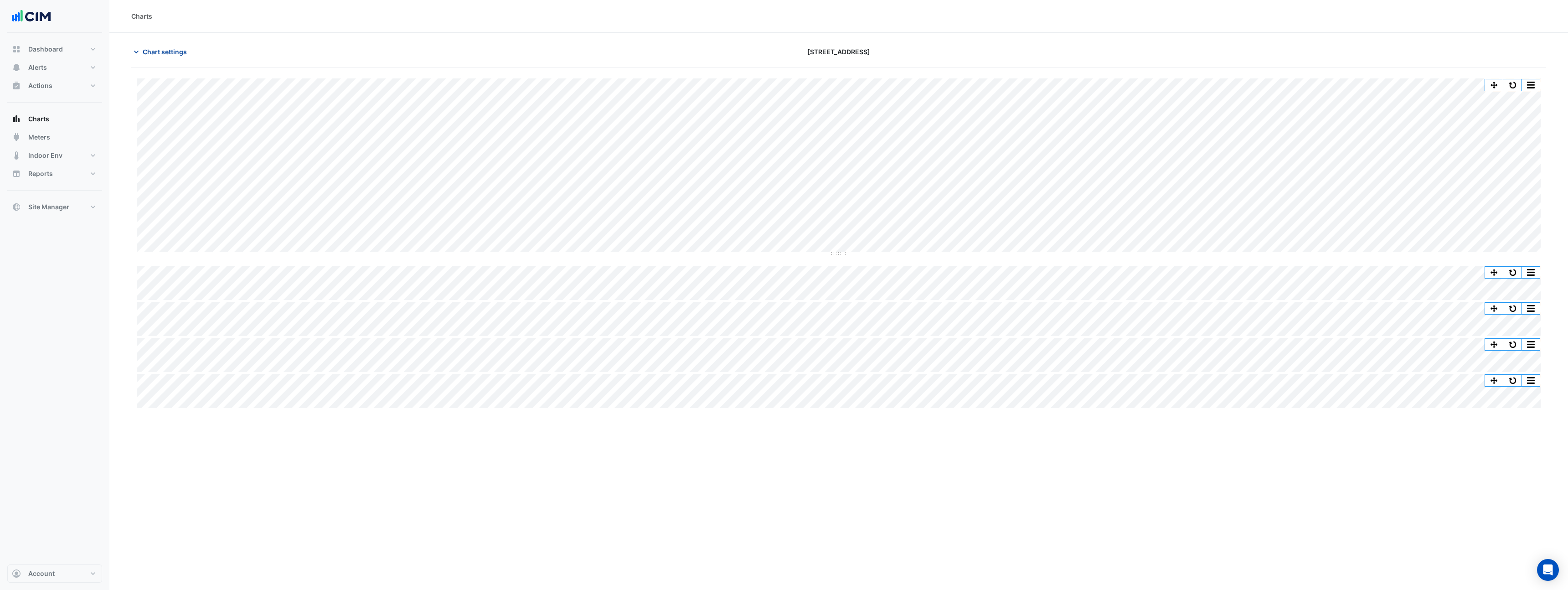
click at [161, 56] on span "Chart settings" at bounding box center [164, 52] width 44 height 10
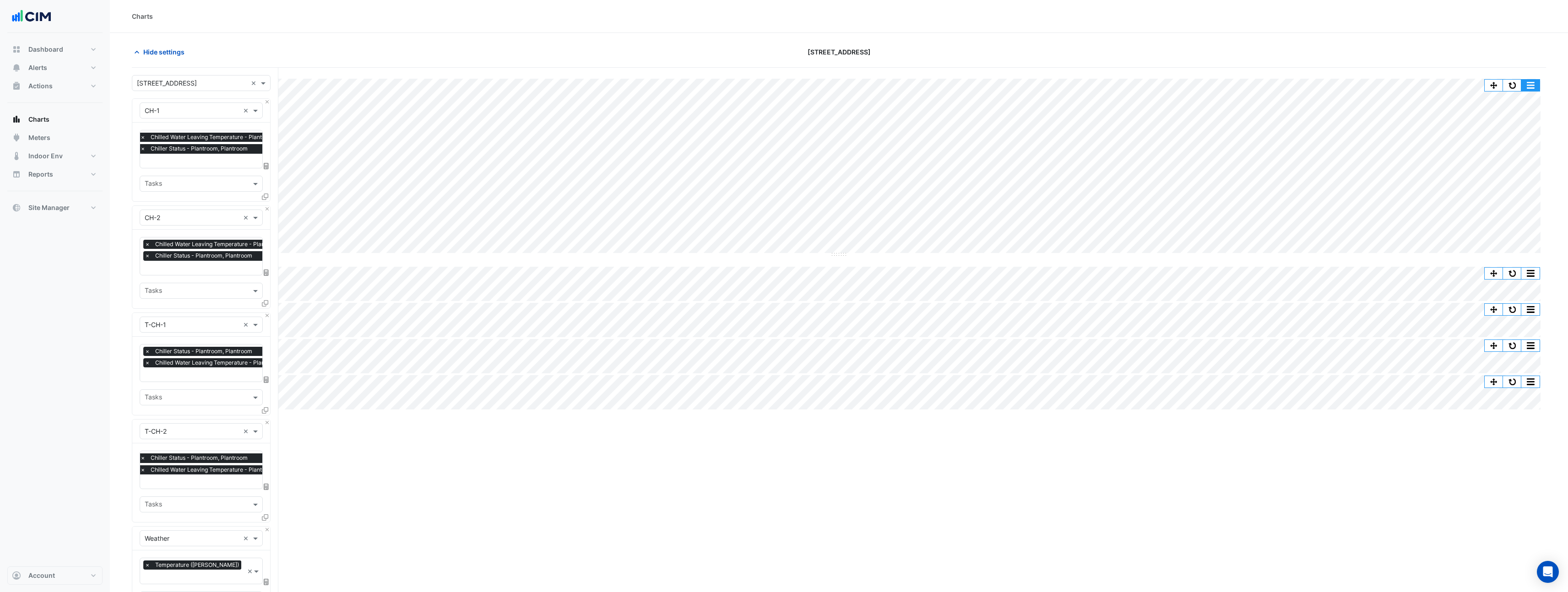
click at [1528, 84] on button "button" at bounding box center [1530, 85] width 18 height 12
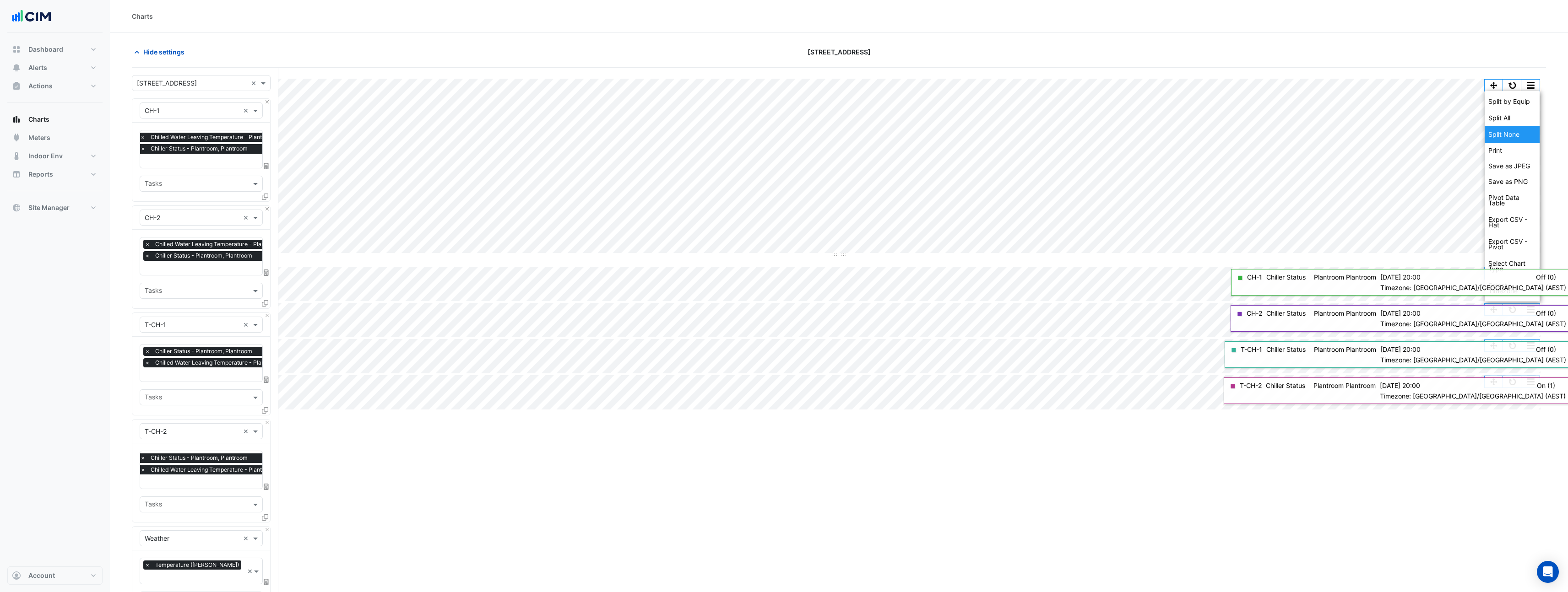
click at [1508, 130] on div "Split None" at bounding box center [1512, 134] width 55 height 16
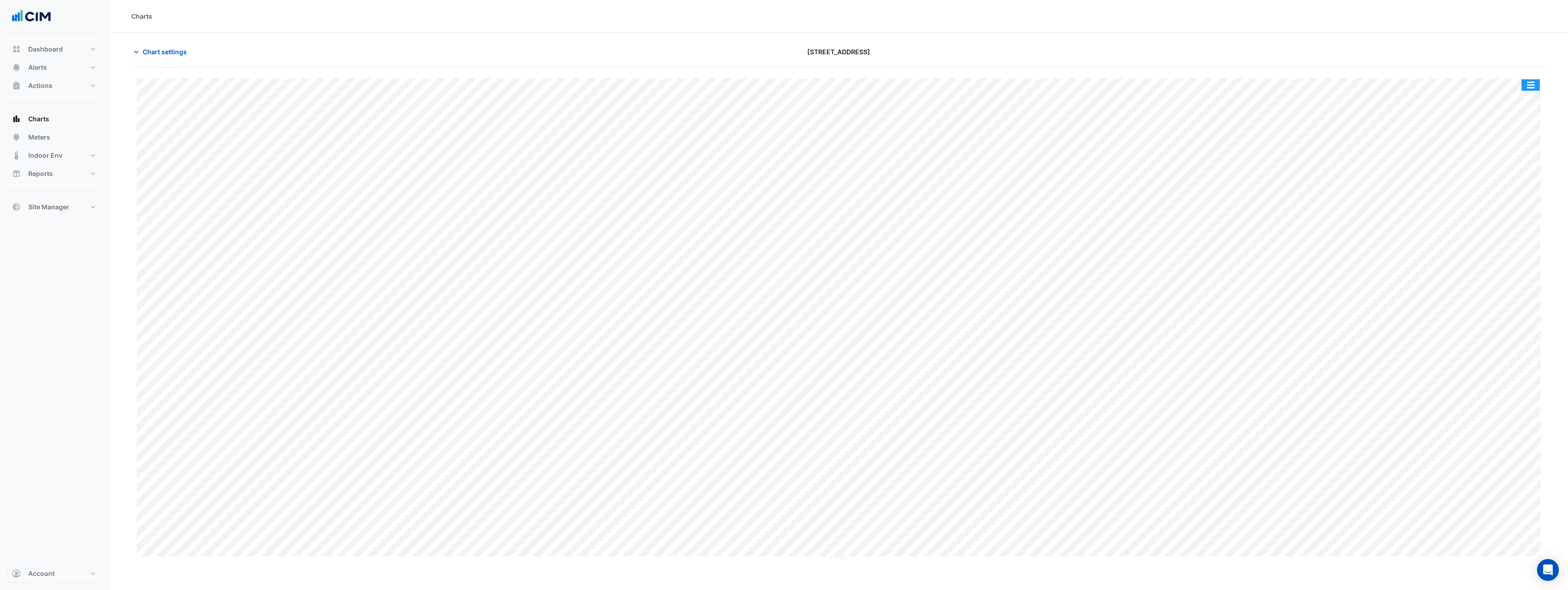
click at [1528, 82] on button "button" at bounding box center [1531, 85] width 18 height 12
click at [1504, 228] on div "Export CSV - Flat" at bounding box center [1513, 222] width 55 height 22
click at [1531, 88] on button "button" at bounding box center [1531, 85] width 18 height 12
click at [1516, 121] on div "Split by Unit" at bounding box center [1513, 118] width 55 height 16
drag, startPoint x: 839, startPoint y: 160, endPoint x: 845, endPoint y: 236, distance: 76.2
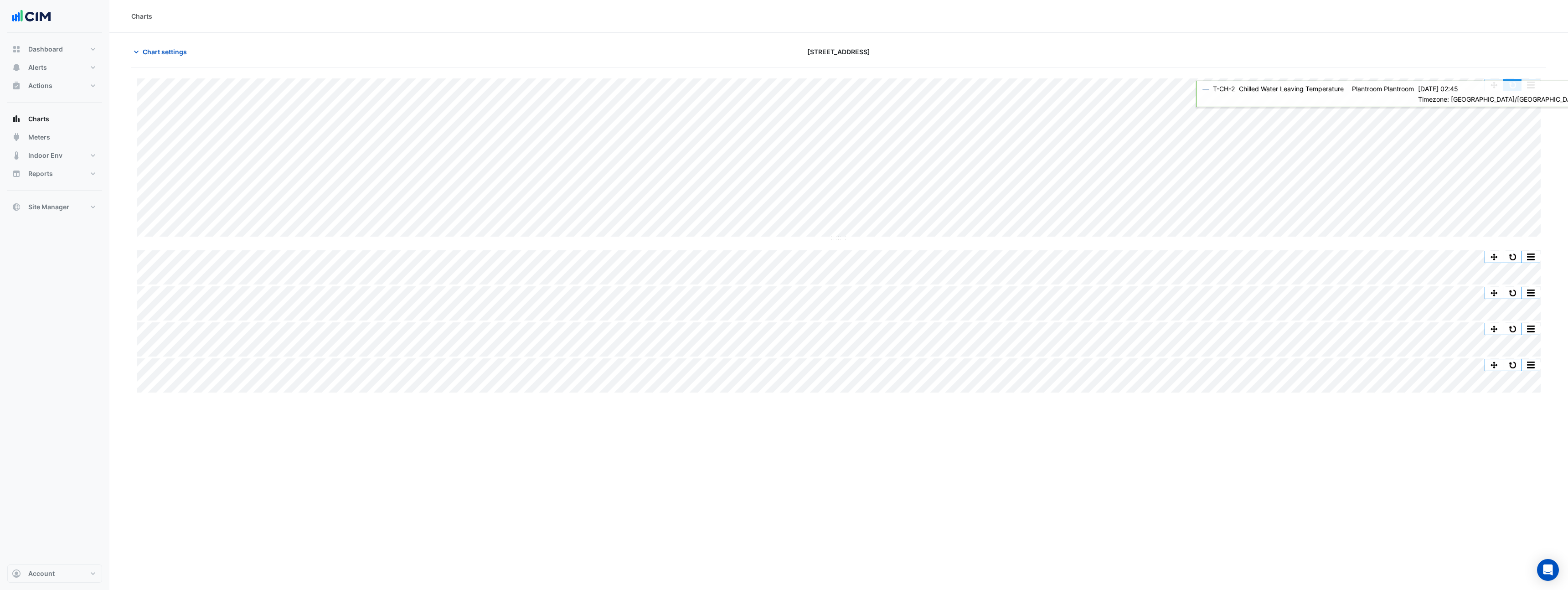
click at [1513, 83] on button "button" at bounding box center [1513, 85] width 18 height 12
